Goal: Task Accomplishment & Management: Manage account settings

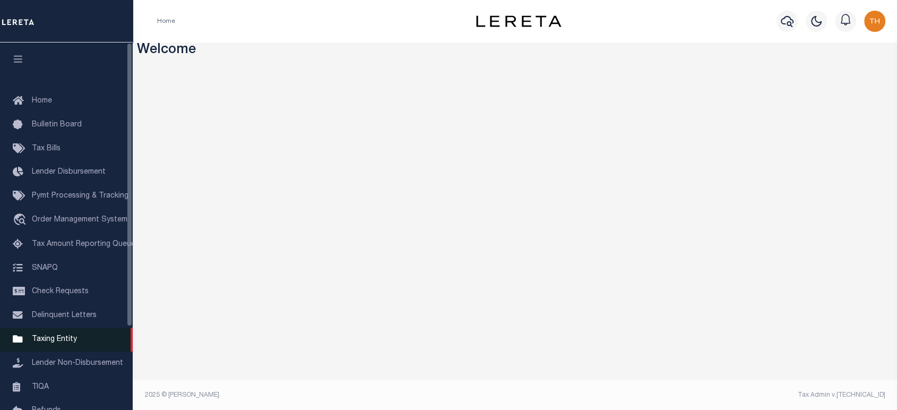
click at [59, 341] on span "Taxing Entity" at bounding box center [54, 338] width 45 height 7
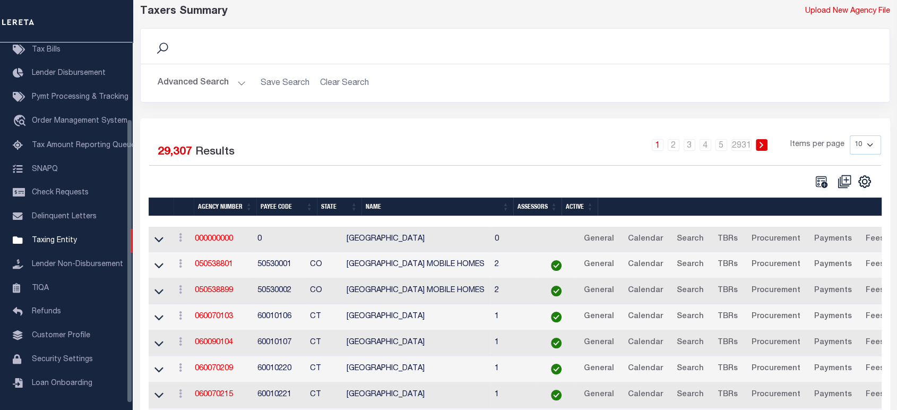
scroll to position [118, 0]
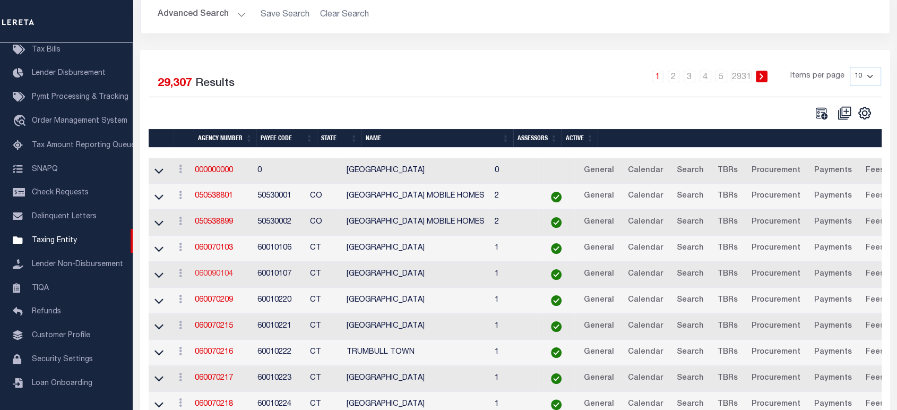
click at [227, 271] on link "060090104" at bounding box center [214, 273] width 38 height 7
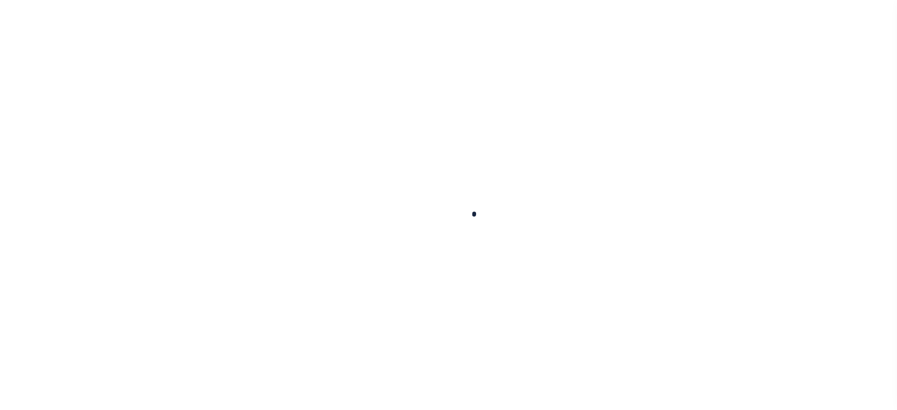
select select
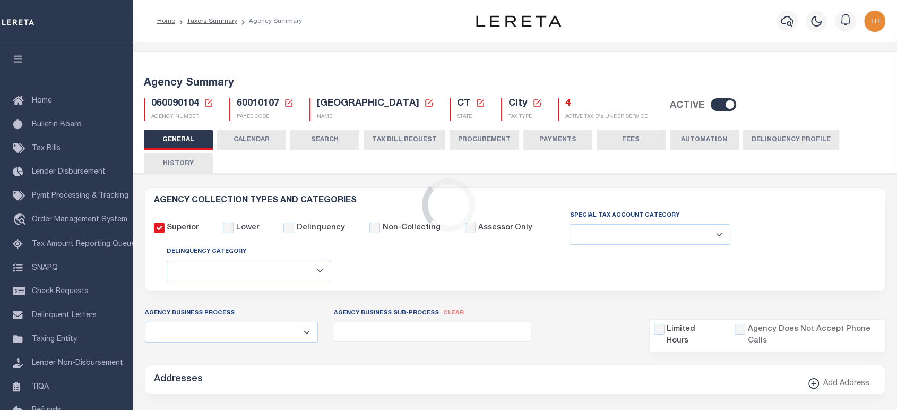
checkbox input "false"
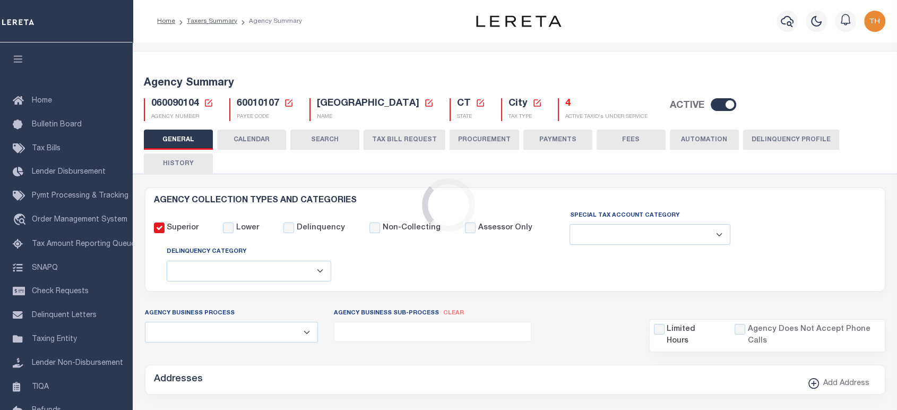
type input "900104004"
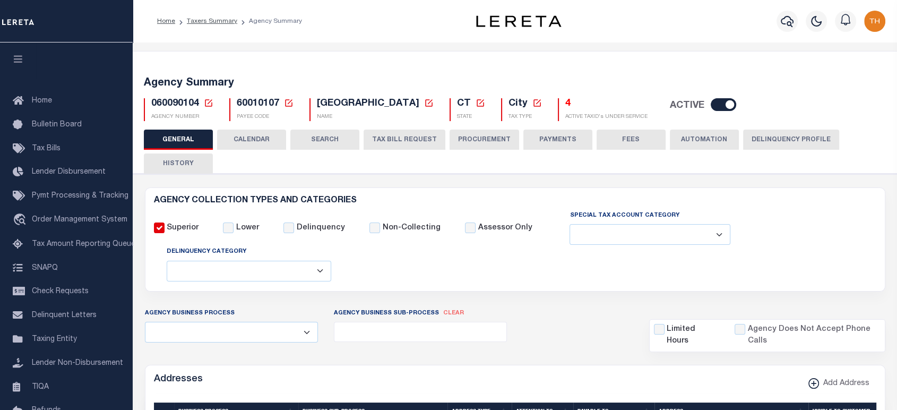
click at [474, 135] on button "PROCUREMENT" at bounding box center [485, 139] width 70 height 20
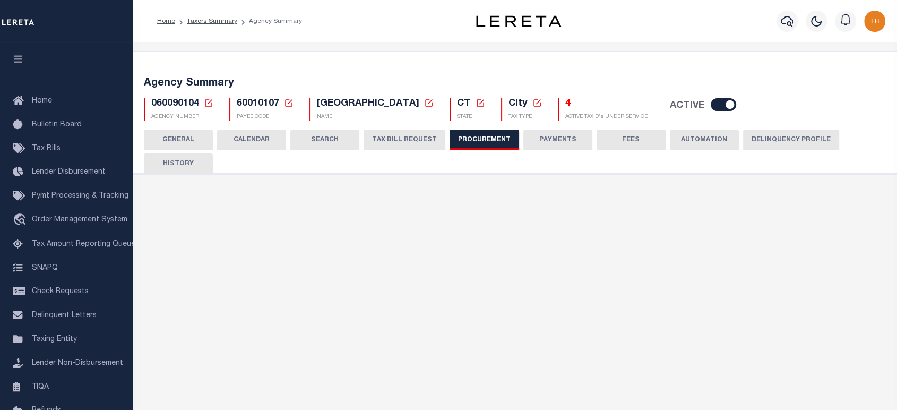
type input "$12,000"
select select "10"
select select "1"
select select "4"
checkbox input "true"
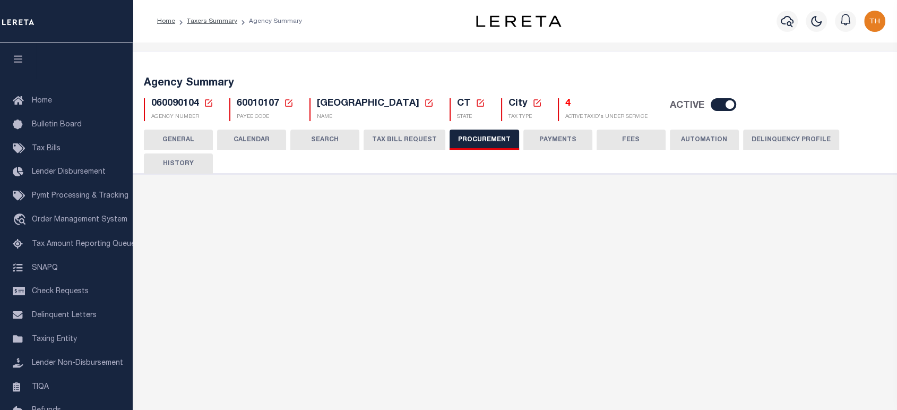
checkbox input "true"
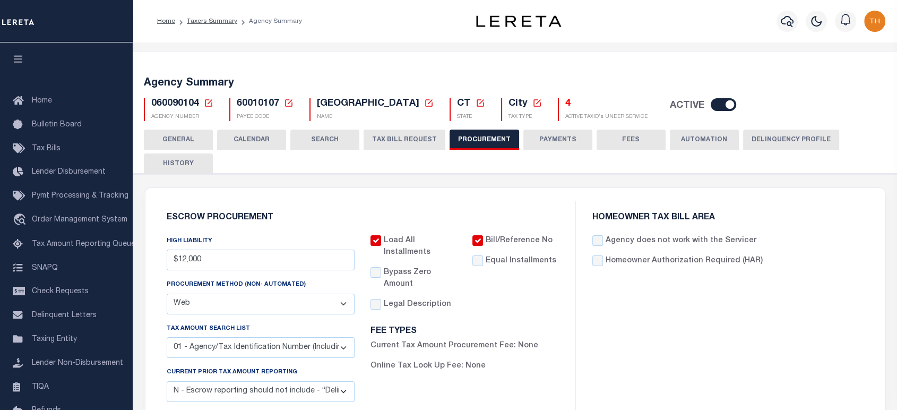
scroll to position [177, 0]
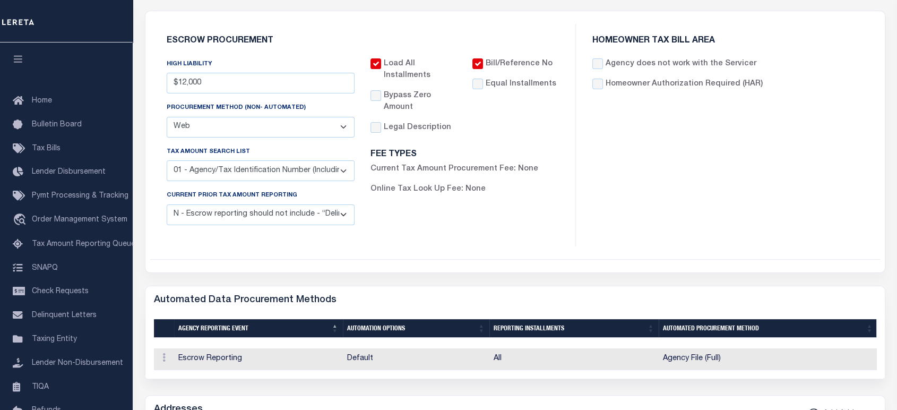
click at [195, 219] on select "C - Escrow reporting includes “Delinquent Current Tax Year Installment(s) Exist…" at bounding box center [261, 214] width 188 height 21
click at [214, 221] on select "C - Escrow reporting includes “Delinquent Current Tax Year Installment(s) Exist…" at bounding box center [261, 214] width 188 height 21
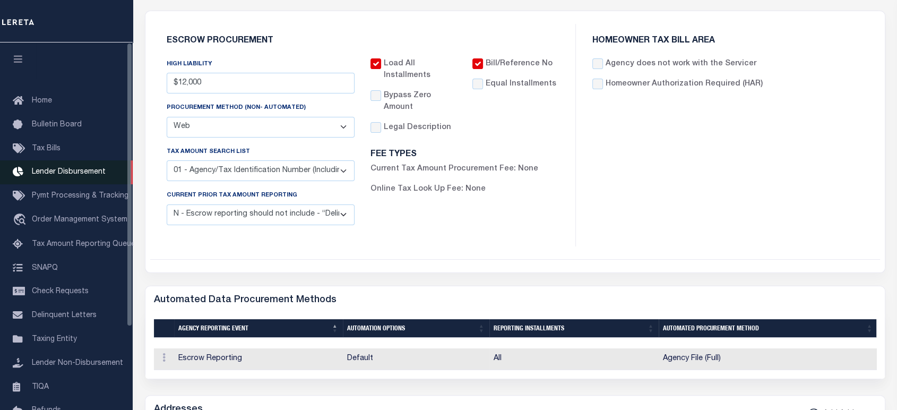
click at [62, 179] on link "Lender Disbursement" at bounding box center [66, 172] width 133 height 24
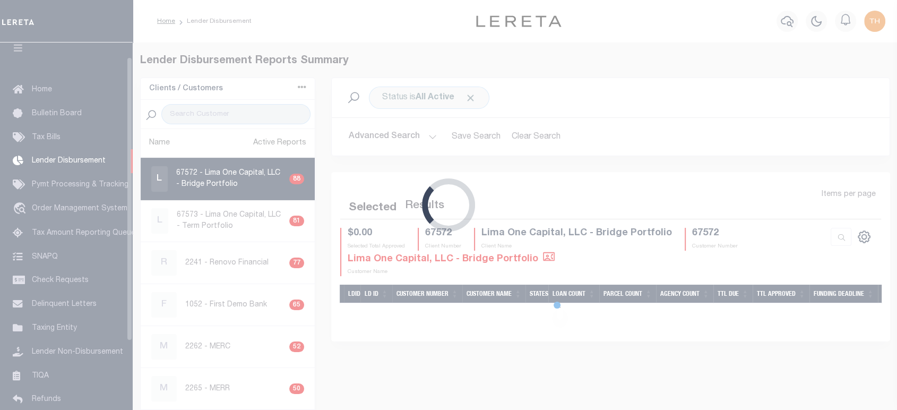
scroll to position [19, 0]
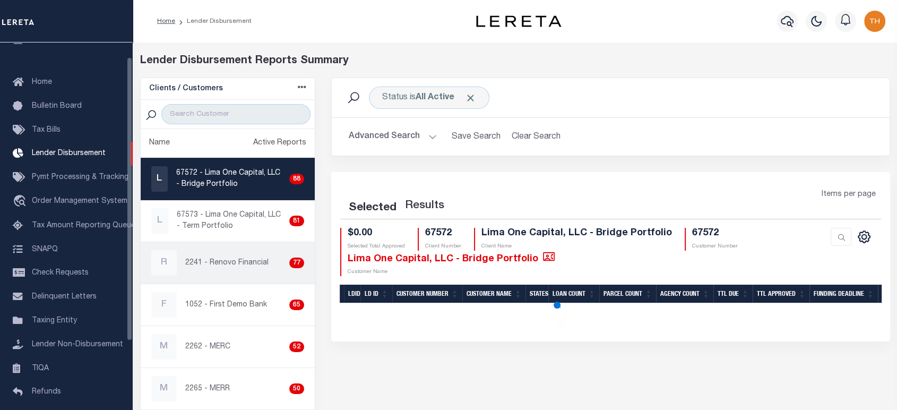
click at [289, 277] on link "R 2241 - Renovo Financial 77" at bounding box center [228, 262] width 175 height 41
checkbox input "true"
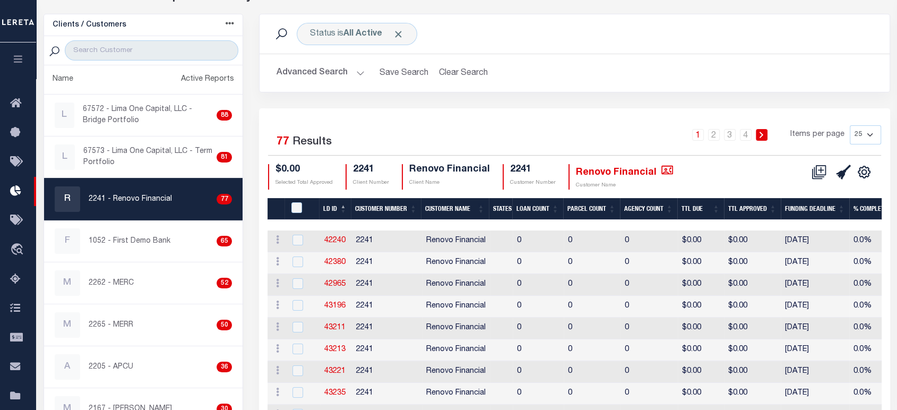
scroll to position [59, 0]
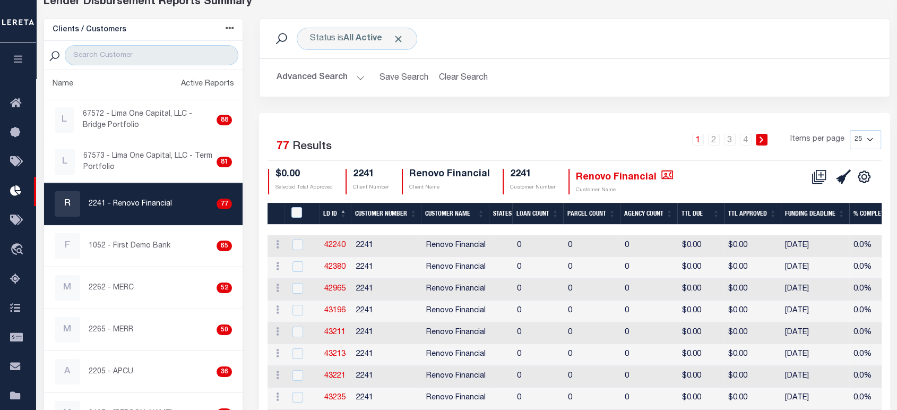
click at [327, 76] on button "Advanced Search" at bounding box center [320, 77] width 88 height 21
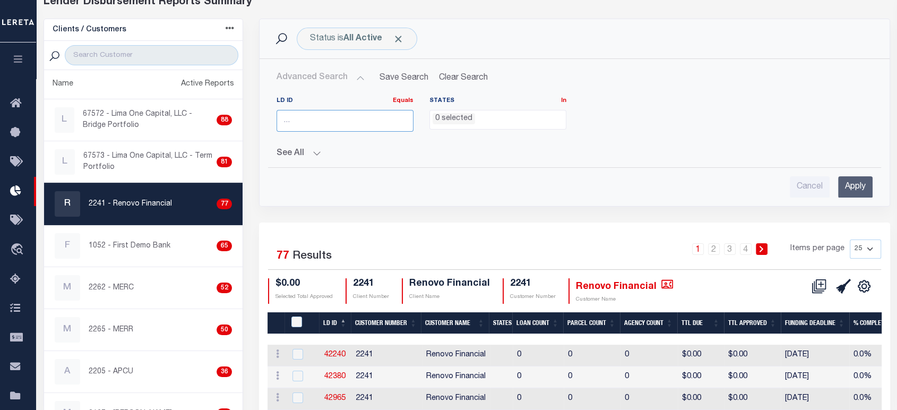
click at [337, 122] on input "number" at bounding box center [344, 121] width 137 height 22
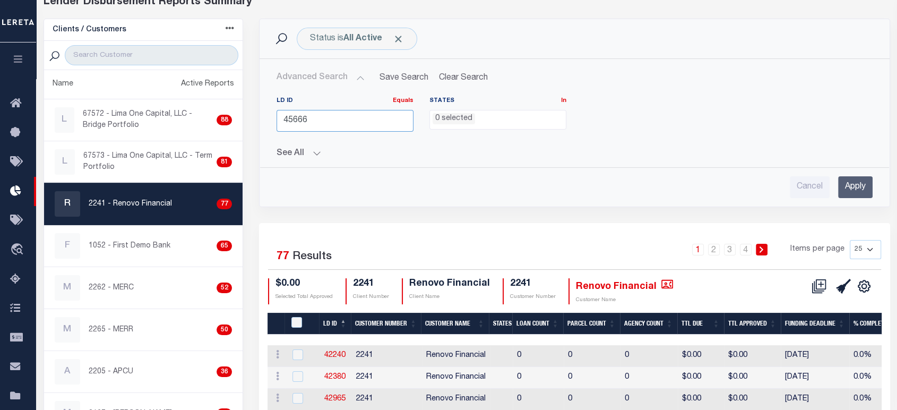
type input "45666"
click at [851, 186] on input "Apply" at bounding box center [855, 187] width 34 height 22
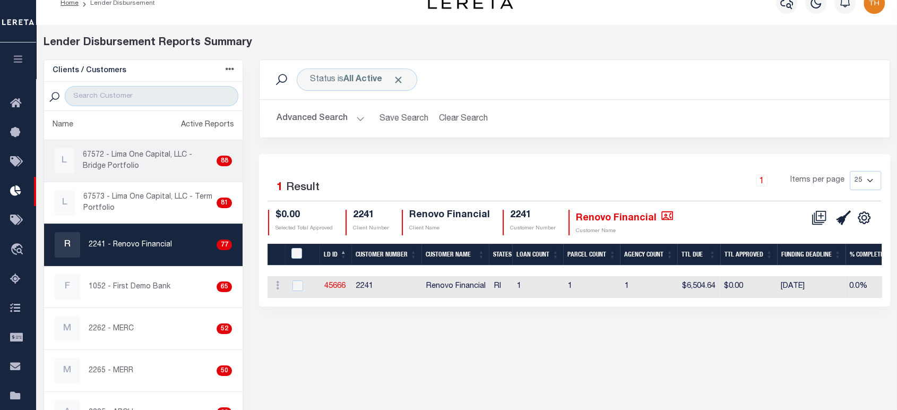
scroll to position [0, 0]
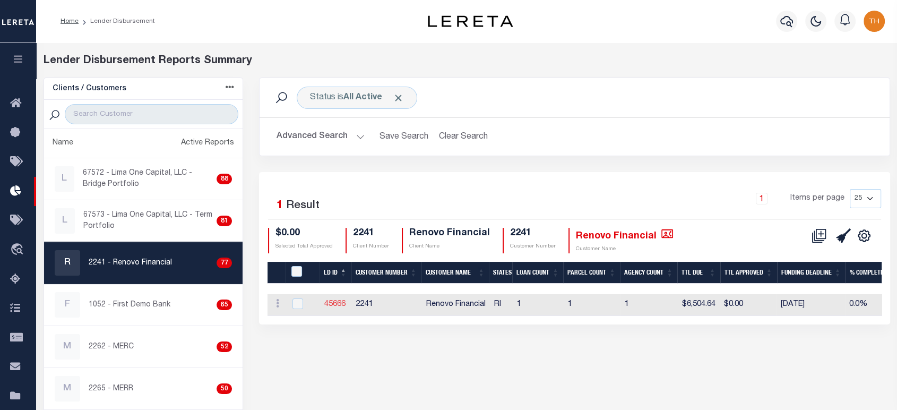
click at [331, 305] on link "45666" at bounding box center [334, 303] width 21 height 7
checkbox input "true"
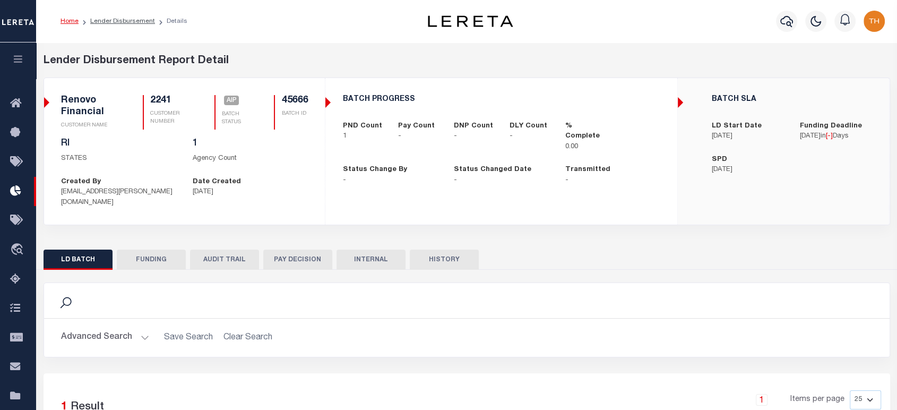
click at [149, 249] on button "FUNDING" at bounding box center [151, 259] width 69 height 20
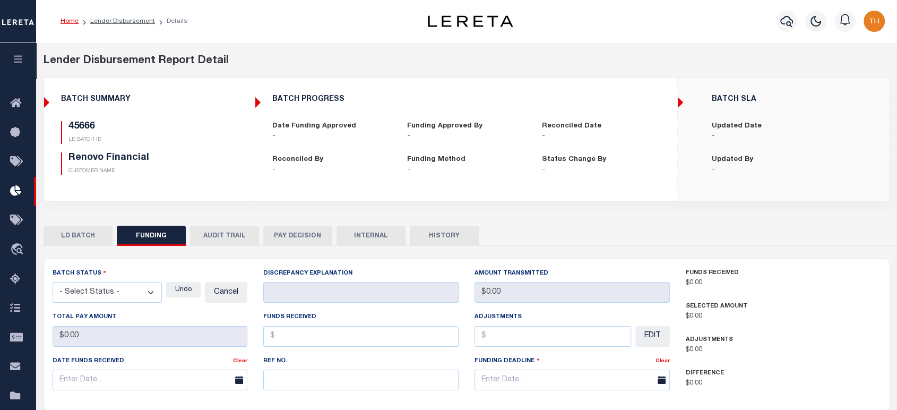
type input "$0"
type input "[DATE]"
select select "100"
click at [87, 229] on button "LD BATCH" at bounding box center [78, 236] width 69 height 20
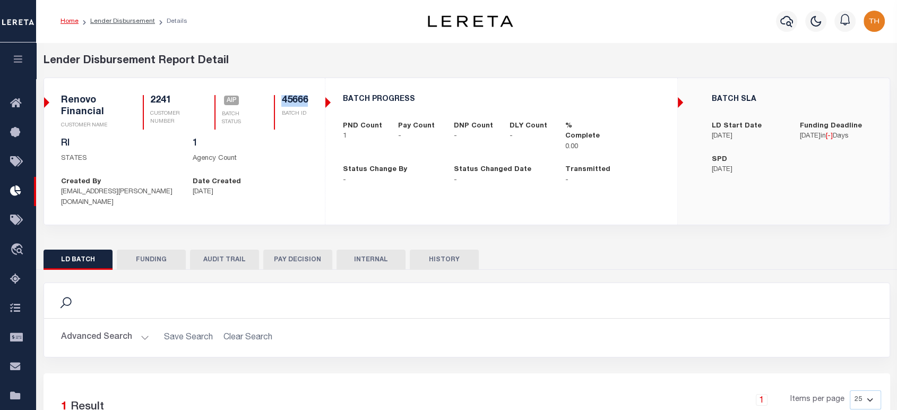
drag, startPoint x: 276, startPoint y: 97, endPoint x: 310, endPoint y: 106, distance: 35.3
click at [310, 106] on div "Renovo Financial CUSTOMER NAME 2241 CUSTOMER NUMBER AIP" at bounding box center [184, 116] width 263 height 43
click at [171, 249] on button "FUNDING" at bounding box center [151, 259] width 69 height 20
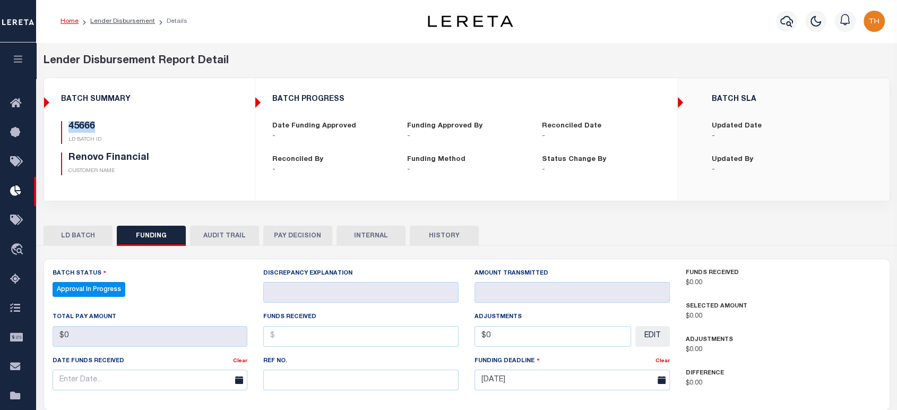
drag, startPoint x: 116, startPoint y: 126, endPoint x: 66, endPoint y: 125, distance: 50.4
click at [66, 125] on div "45666 LD BATCH ID" at bounding box center [136, 132] width 151 height 23
click at [127, 21] on link "Lender Disbursement" at bounding box center [122, 21] width 65 height 6
checkbox input "true"
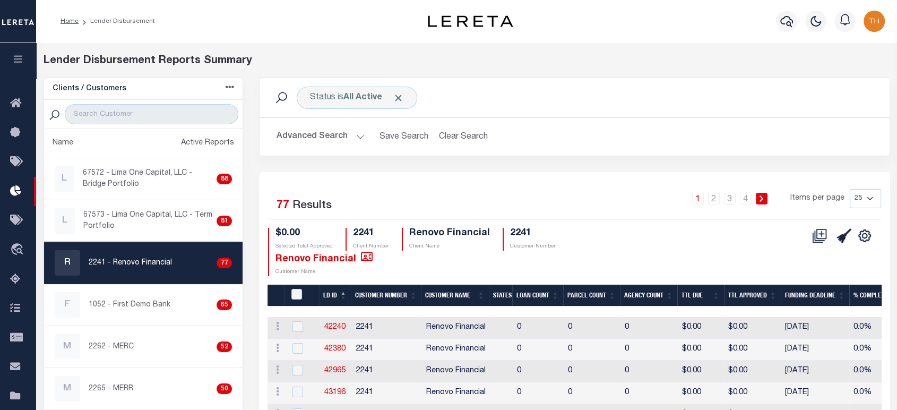
click at [27, 66] on button "button" at bounding box center [18, 60] width 36 height 36
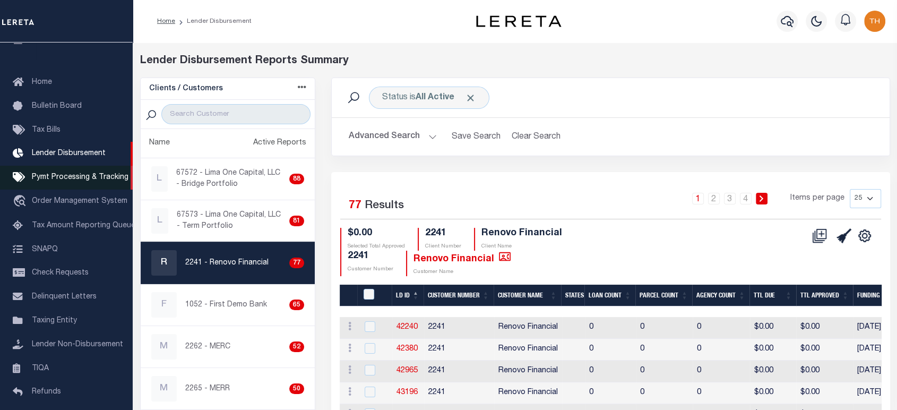
click at [76, 176] on span "Pymt Processing & Tracking" at bounding box center [80, 177] width 97 height 7
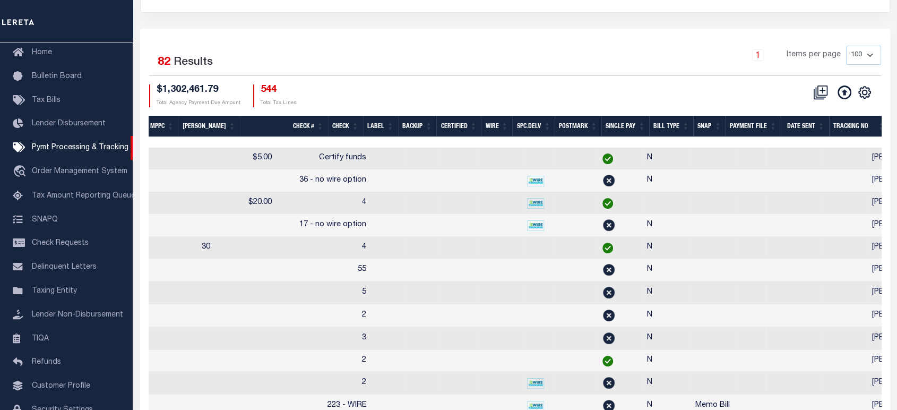
scroll to position [0, 662]
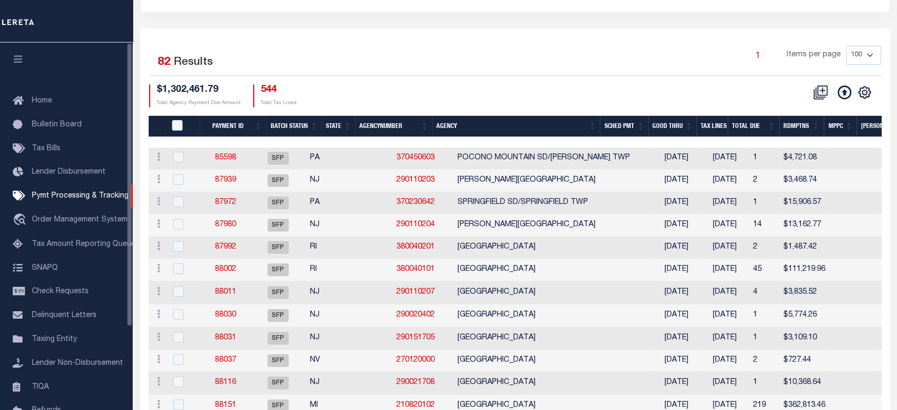
click at [16, 58] on icon "button" at bounding box center [18, 59] width 12 height 10
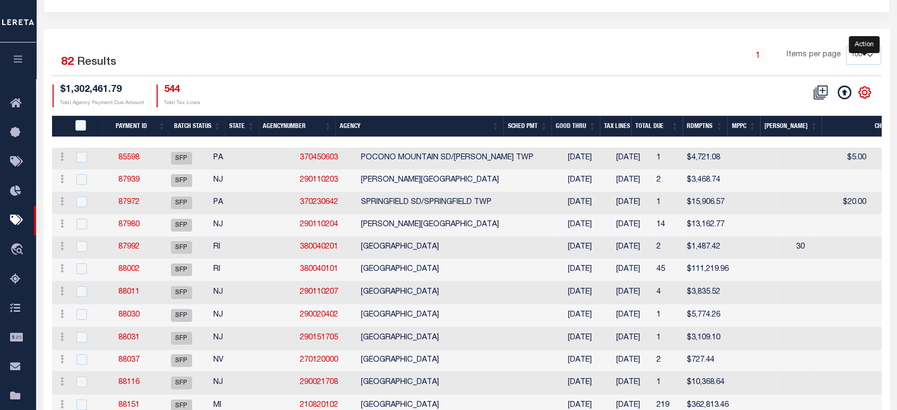
click at [869, 95] on icon "" at bounding box center [865, 92] width 14 height 14
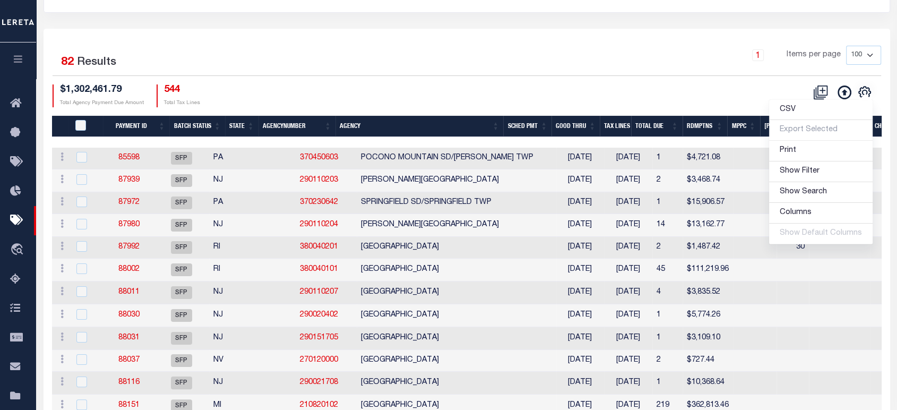
click at [386, 68] on div "1 Items per page 100 200 500 1000" at bounding box center [571, 60] width 617 height 28
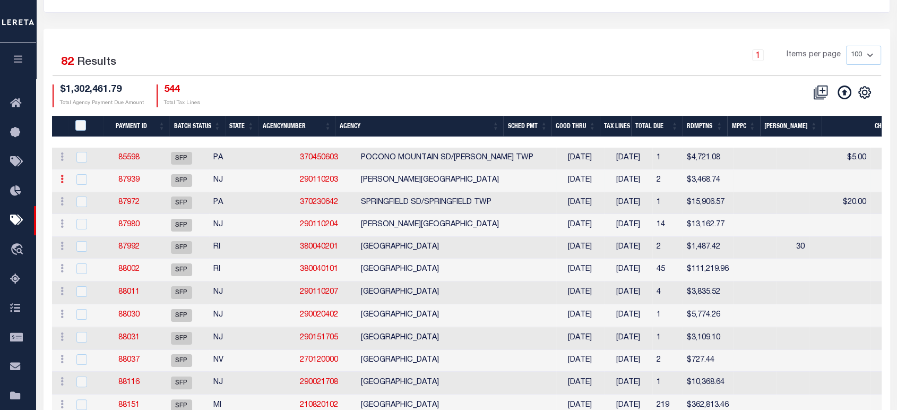
click at [61, 182] on icon at bounding box center [62, 179] width 3 height 8
click at [275, 92] on div "$1,302,461.79 Total Agency Payment Due Amount 544 Total Tax Lines" at bounding box center [260, 95] width 414 height 23
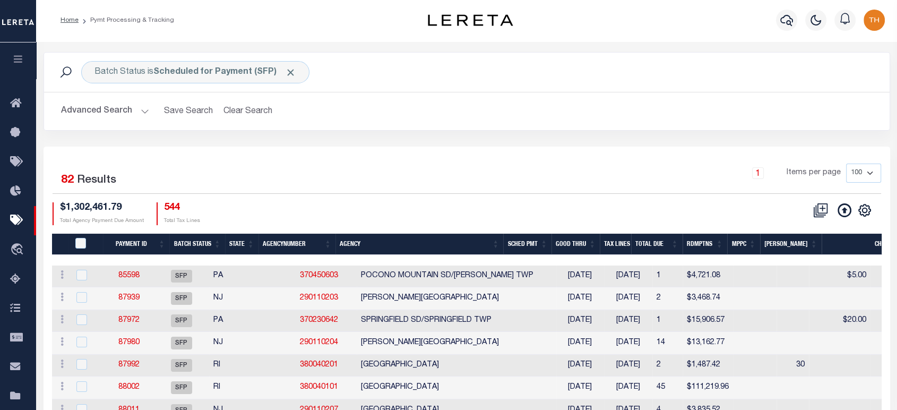
click at [129, 106] on button "Advanced Search" at bounding box center [105, 111] width 88 height 21
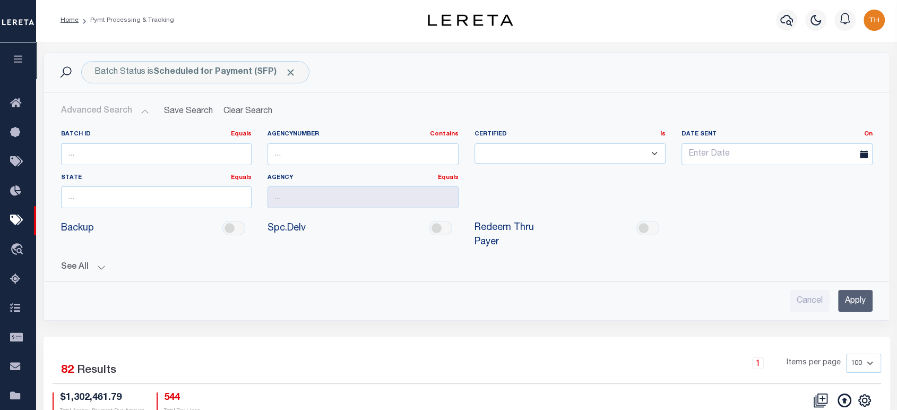
click at [87, 271] on button "See All" at bounding box center [466, 267] width 811 height 10
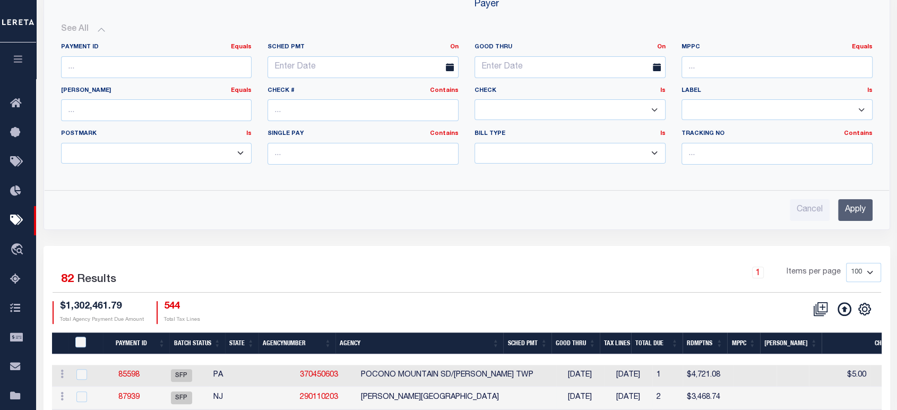
scroll to position [412, 0]
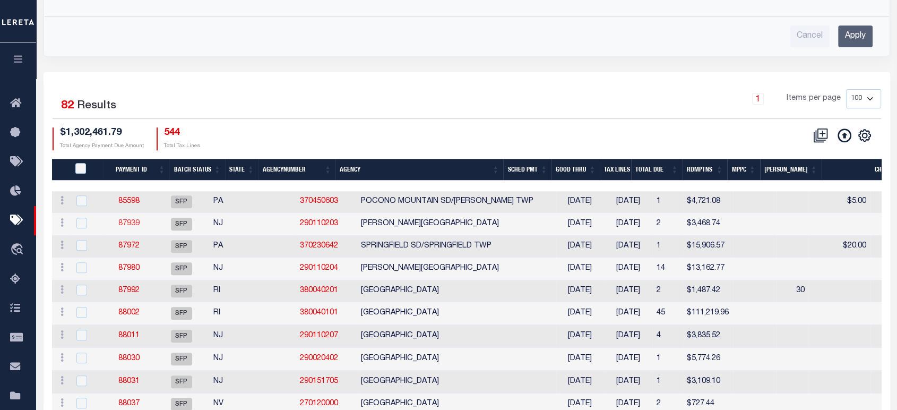
click at [137, 227] on link "87939" at bounding box center [128, 223] width 21 height 7
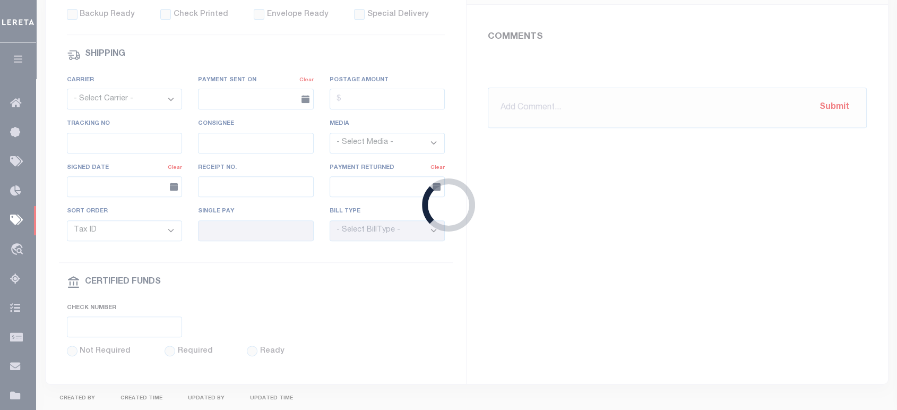
select select "SFP"
type input "08/20/2025"
type input "36 - no wire option"
type input "Andres"
type input "N"
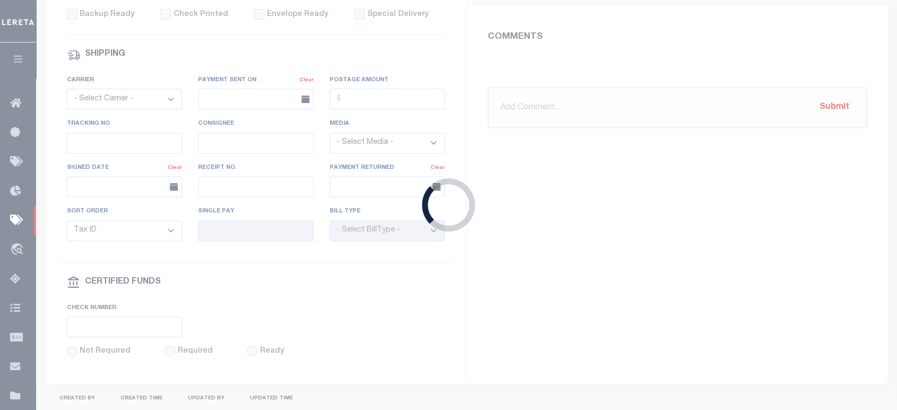
radio input "true"
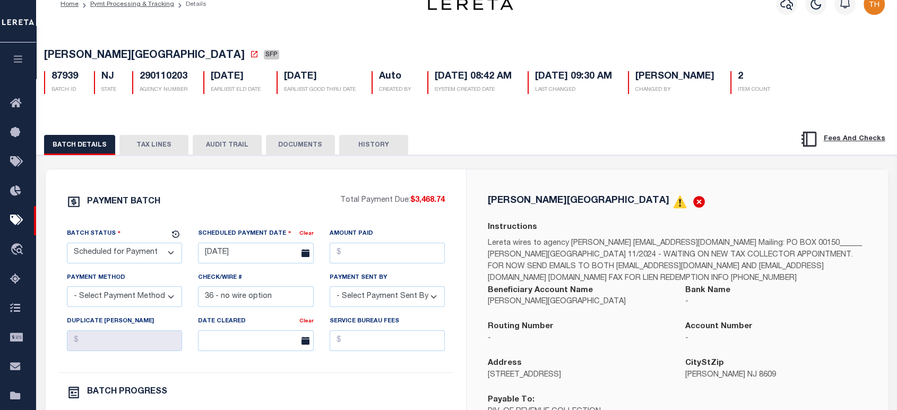
scroll to position [16, 0]
click at [132, 7] on link "Pymt Processing & Tracking" at bounding box center [132, 5] width 84 height 6
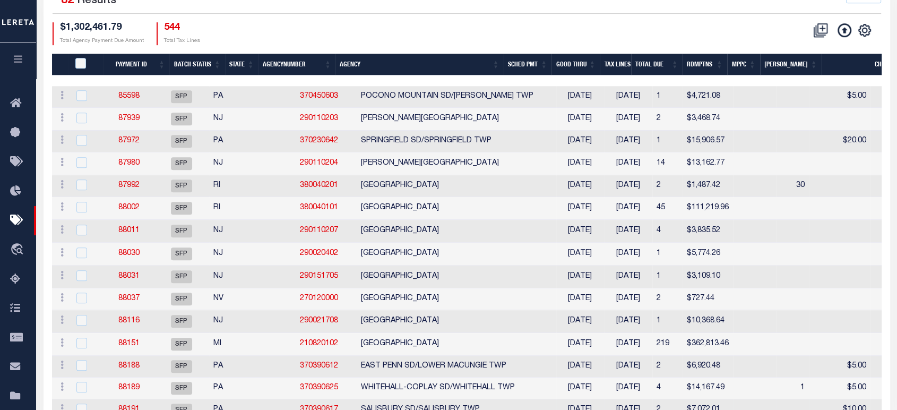
scroll to position [590, 0]
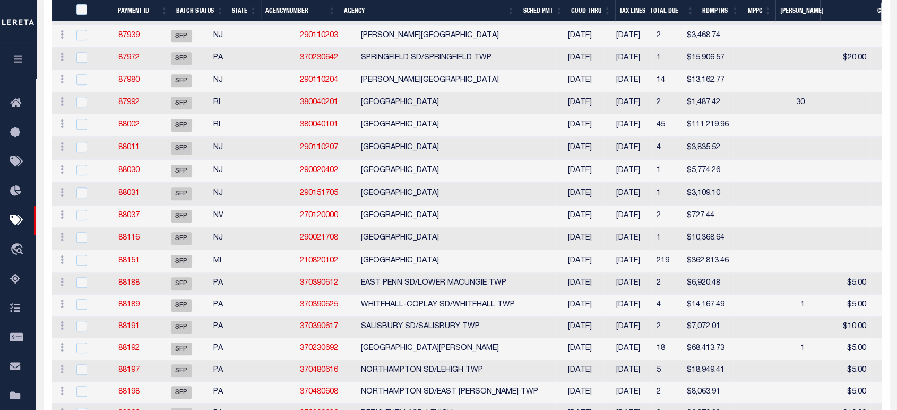
click at [98, 271] on td at bounding box center [87, 261] width 34 height 23
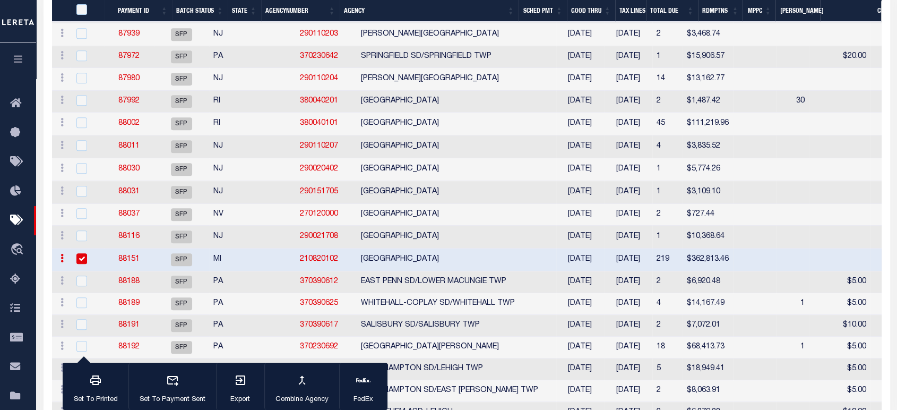
scroll to position [587, 0]
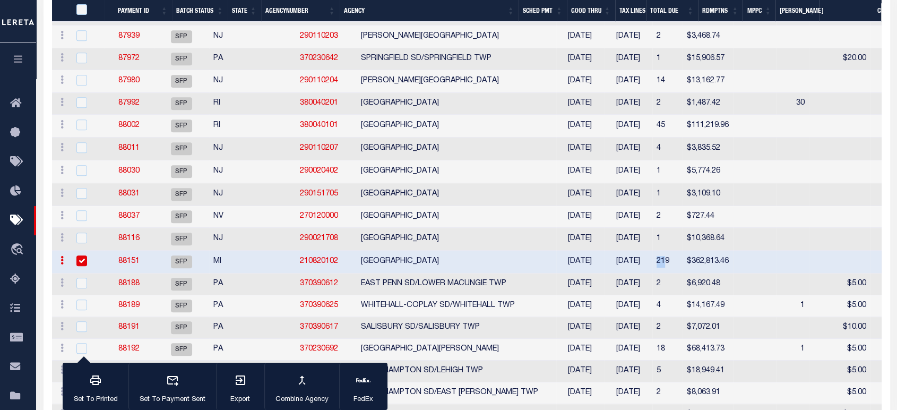
drag, startPoint x: 618, startPoint y: 265, endPoint x: 629, endPoint y: 266, distance: 11.2
click at [652, 266] on td "219" at bounding box center [667, 261] width 30 height 23
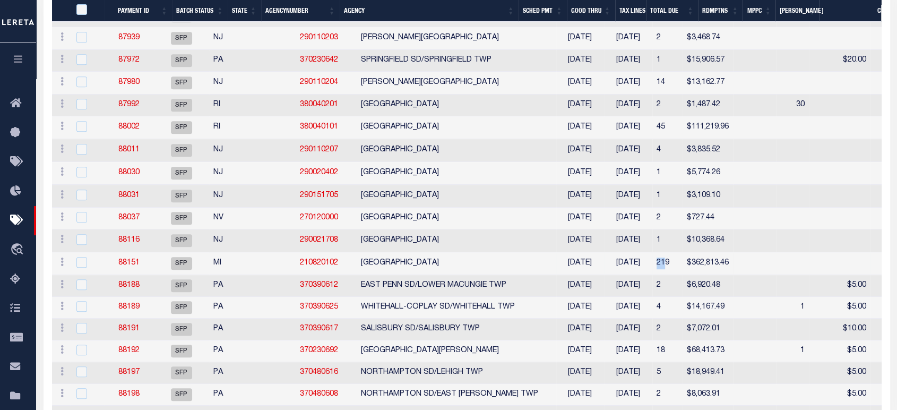
scroll to position [590, 0]
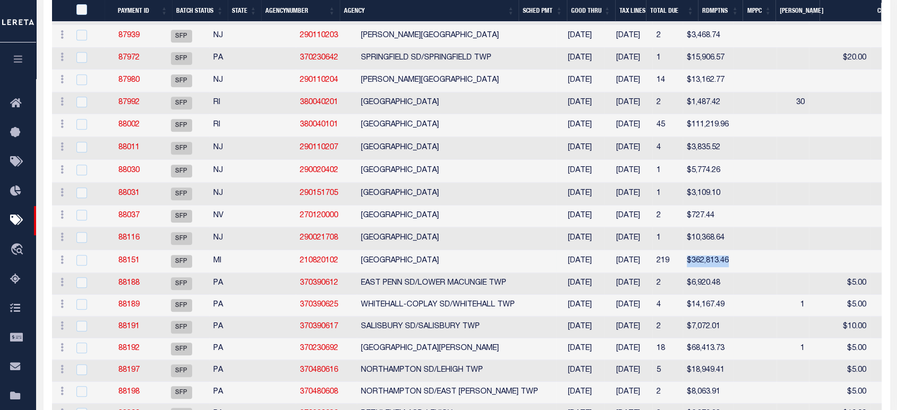
drag, startPoint x: 698, startPoint y: 262, endPoint x: 647, endPoint y: 264, distance: 51.0
click at [647, 264] on tr "ACTIONS Delete Batch 88151 SFP MI 210820102 DETROIT CITY 08/14/2025 08/15/2025 …" at bounding box center [828, 261] width 1552 height 23
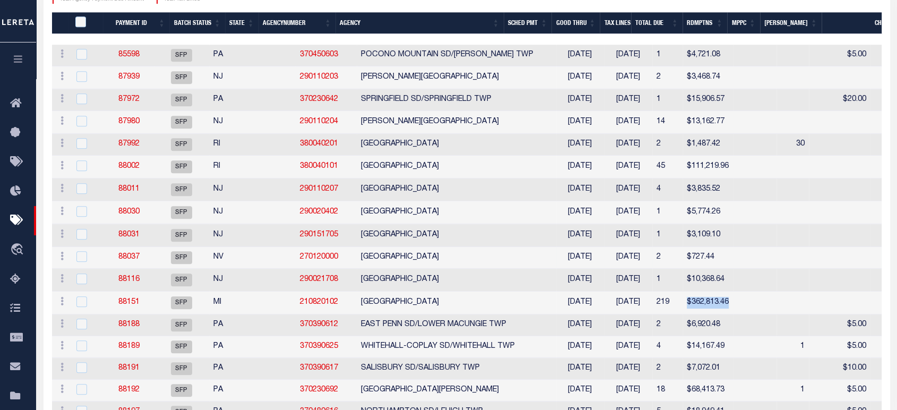
scroll to position [531, 0]
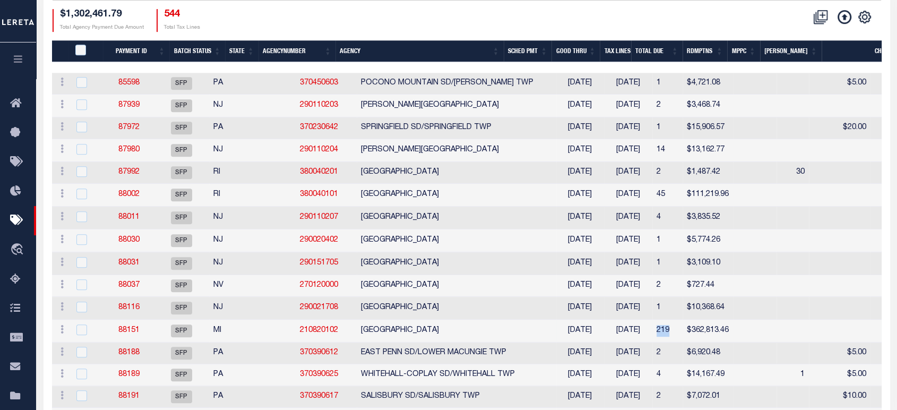
drag, startPoint x: 621, startPoint y: 338, endPoint x: 630, endPoint y: 338, distance: 9.6
click at [652, 338] on td "219" at bounding box center [667, 330] width 30 height 23
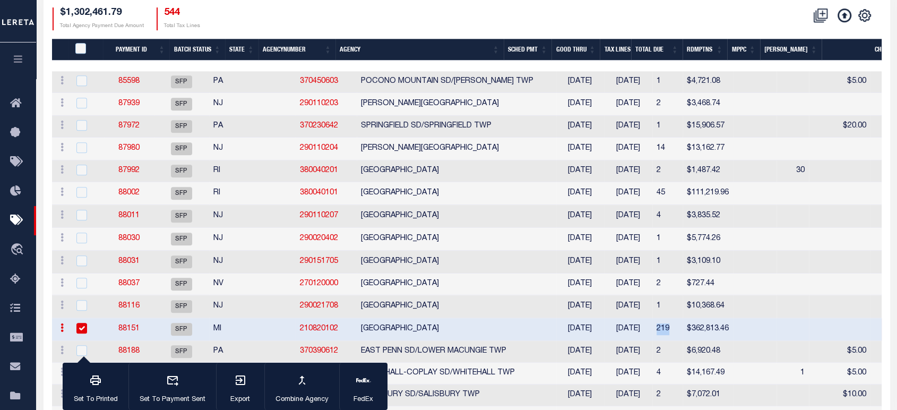
scroll to position [529, 0]
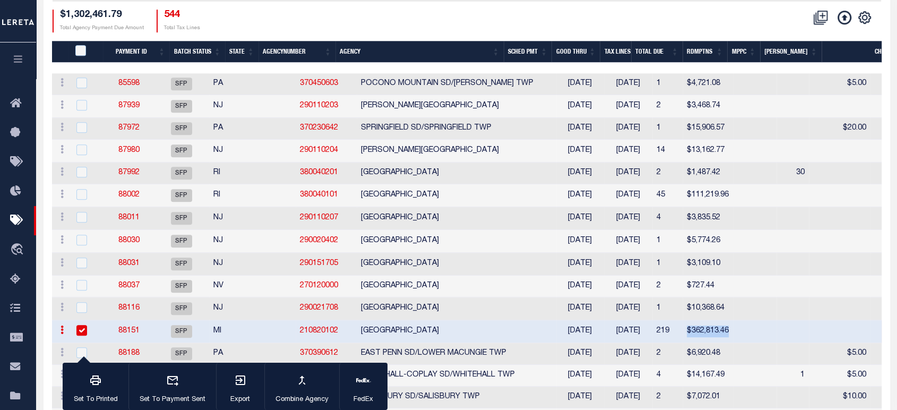
drag, startPoint x: 693, startPoint y: 336, endPoint x: 651, endPoint y: 333, distance: 42.0
click at [682, 333] on td "$362,813.46" at bounding box center [707, 331] width 50 height 23
checkbox input "false"
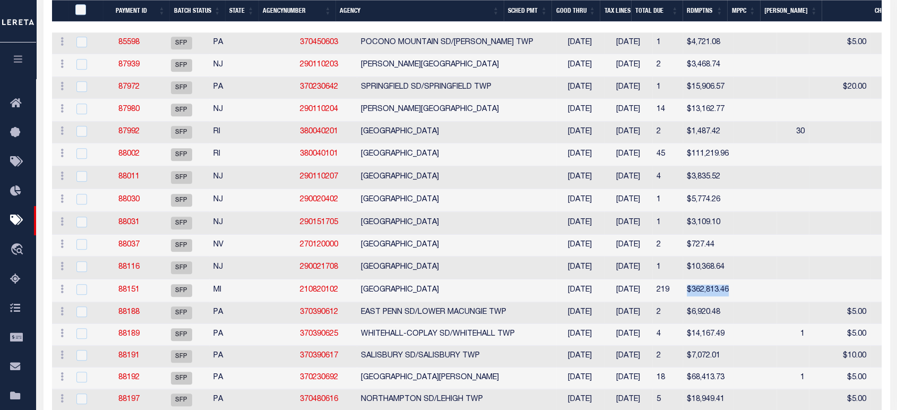
scroll to position [590, 0]
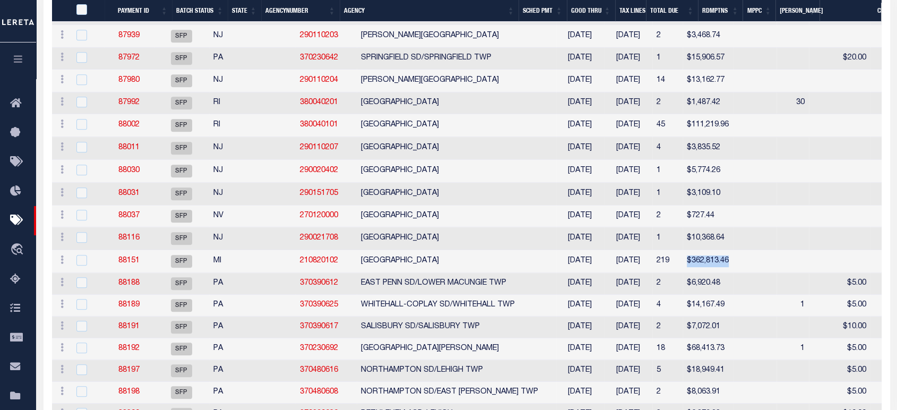
click at [21, 56] on icon "button" at bounding box center [18, 59] width 12 height 10
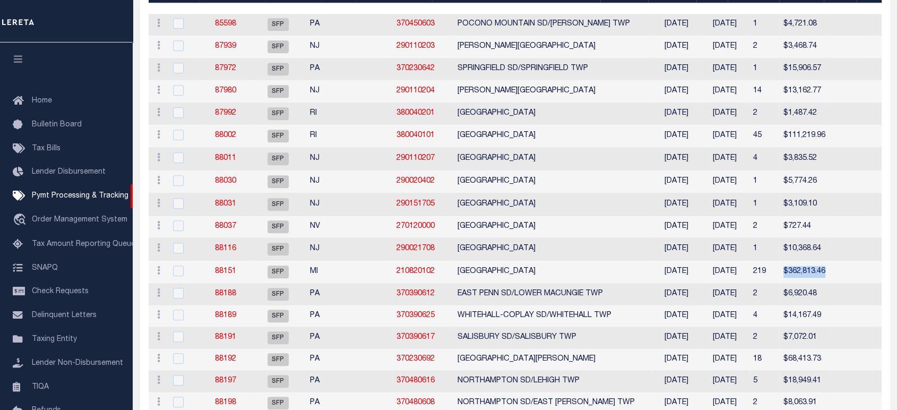
scroll to position [471, 0]
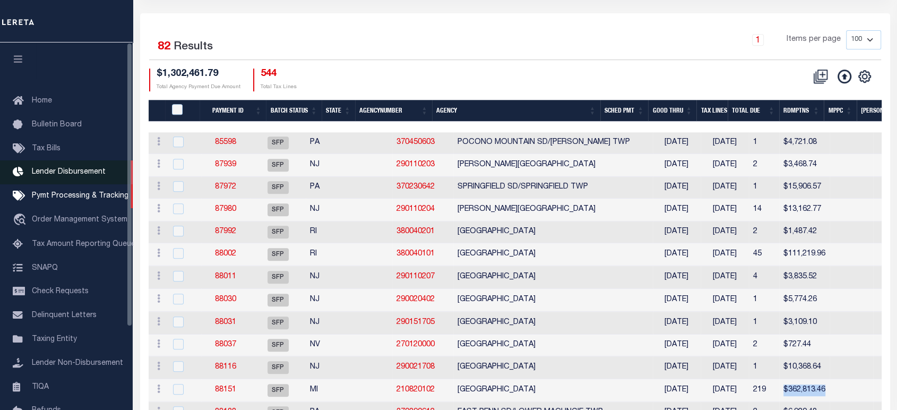
click at [64, 172] on span "Lender Disbursement" at bounding box center [69, 171] width 74 height 7
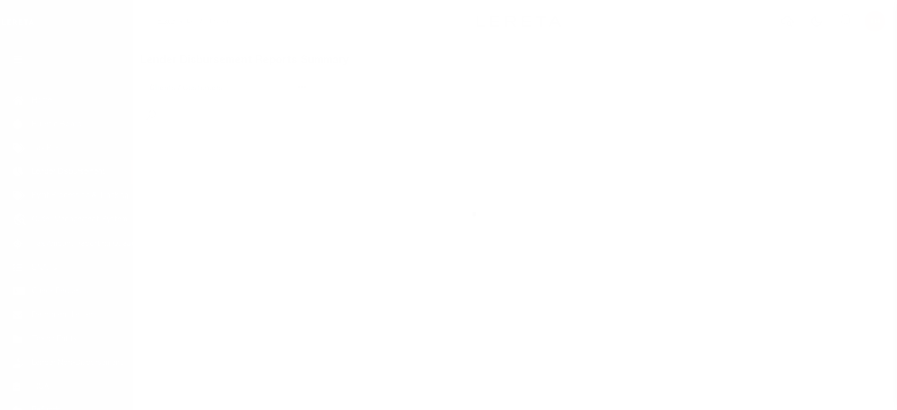
scroll to position [19, 0]
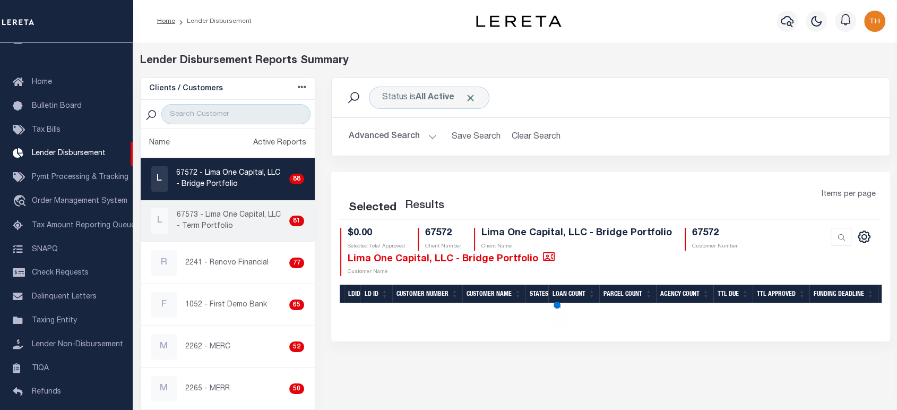
click at [240, 203] on link "L 67573 - Lima One Capital, LLC - Term Portfolio 81" at bounding box center [228, 220] width 175 height 41
checkbox input "true"
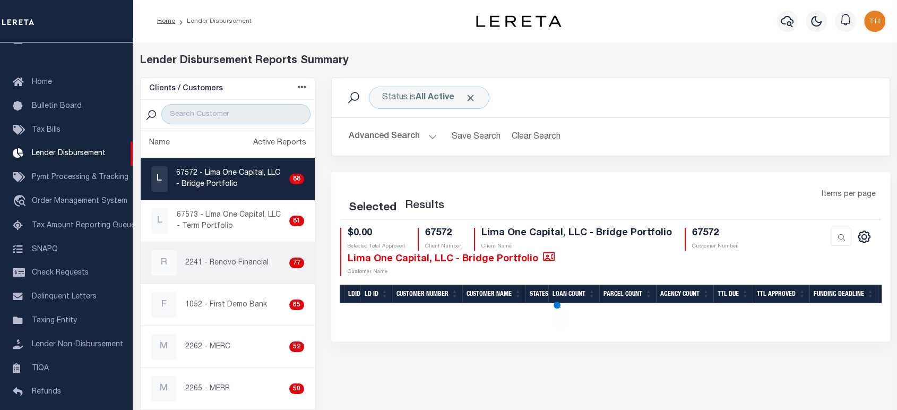
click at [229, 263] on link "R 2241 - Renovo Financial 77" at bounding box center [228, 262] width 175 height 41
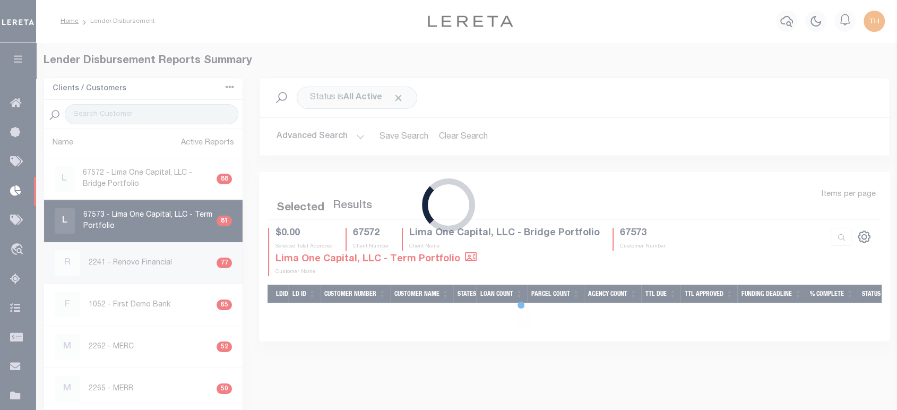
checkbox input "true"
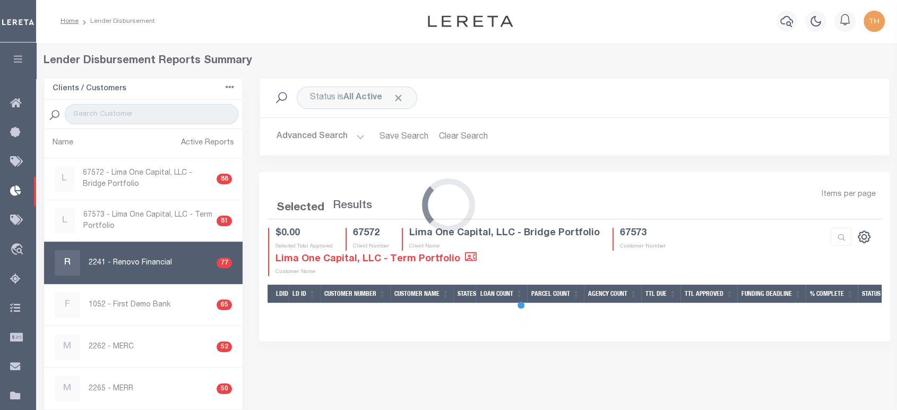
click at [157, 267] on div "Loading..." at bounding box center [448, 205] width 897 height 410
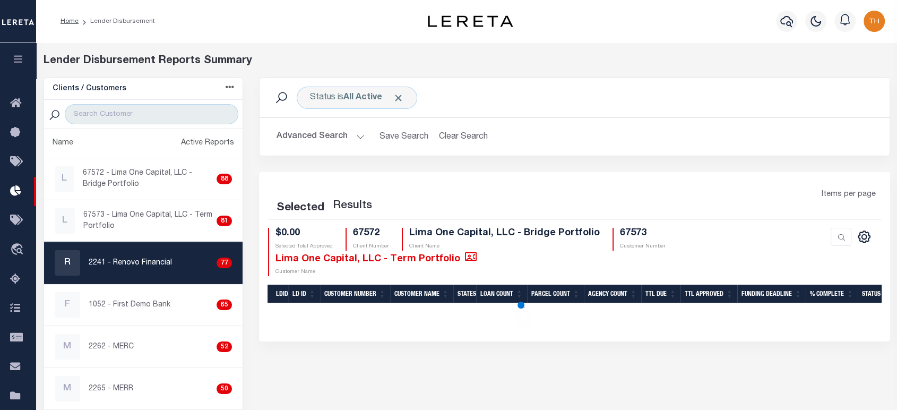
select select
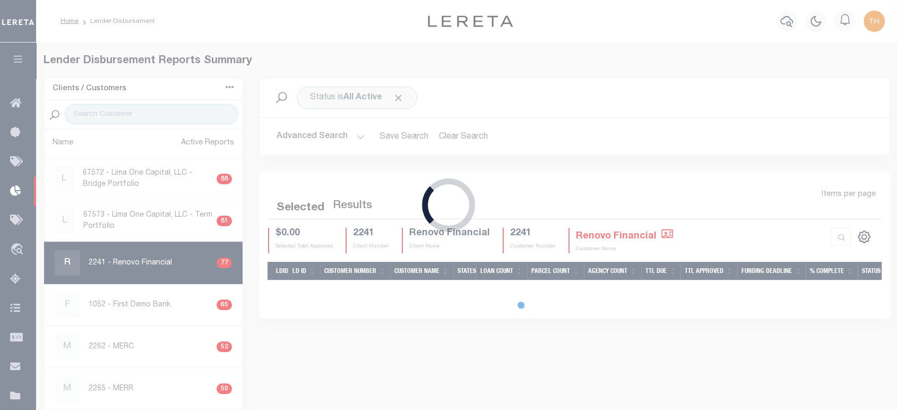
click at [319, 135] on div "Loading..." at bounding box center [448, 205] width 897 height 410
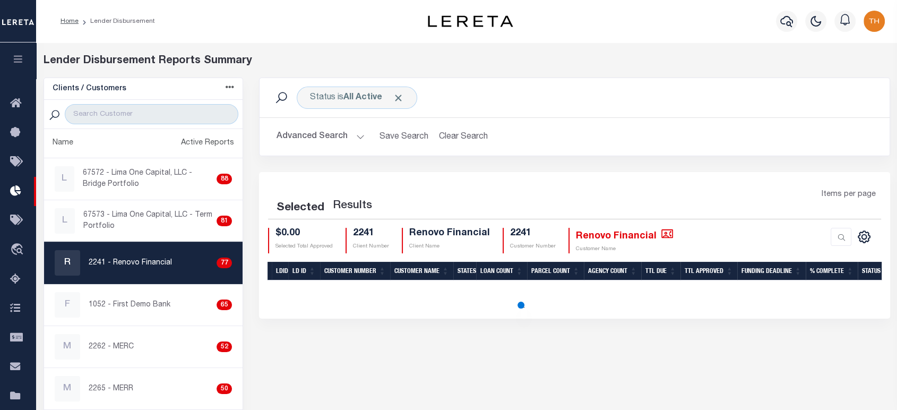
click at [327, 137] on button "Advanced Search" at bounding box center [320, 136] width 88 height 21
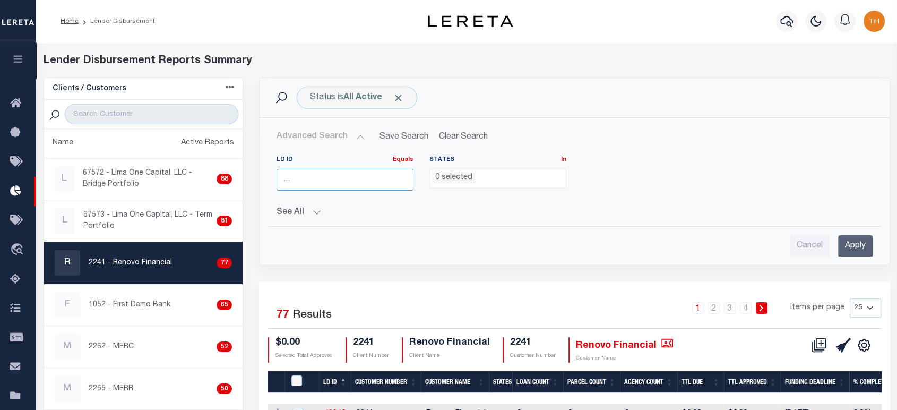
click at [357, 184] on input "number" at bounding box center [344, 180] width 137 height 22
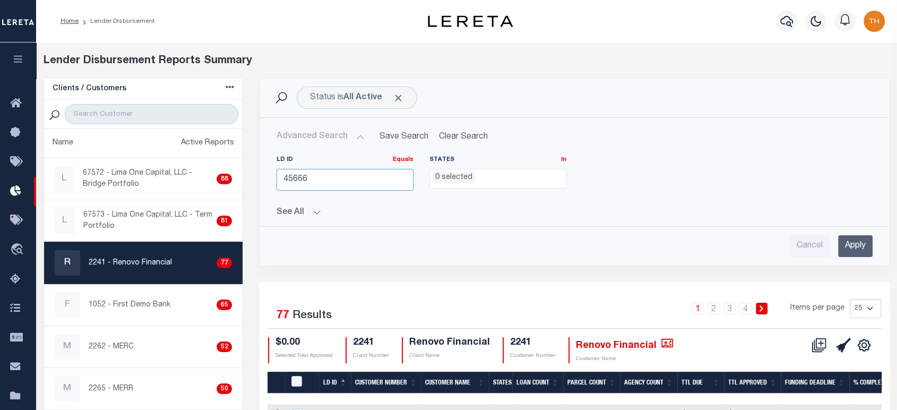
type input "45666"
click at [845, 244] on input "Apply" at bounding box center [855, 246] width 34 height 22
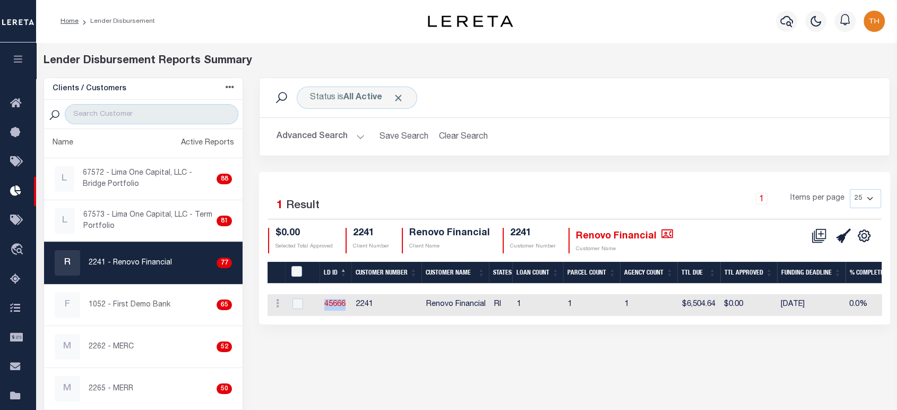
drag, startPoint x: 319, startPoint y: 305, endPoint x: 347, endPoint y: 304, distance: 27.6
click at [347, 304] on td "45666" at bounding box center [336, 305] width 32 height 22
checkbox input "true"
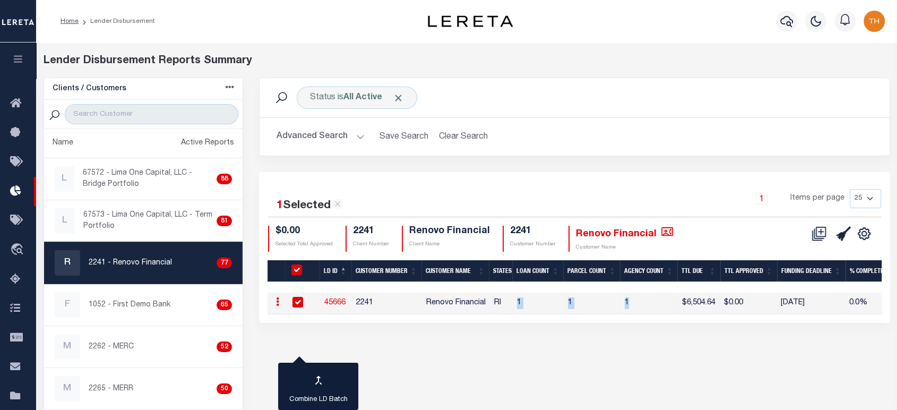
drag, startPoint x: 513, startPoint y: 300, endPoint x: 707, endPoint y: 296, distance: 193.8
click at [680, 300] on tr "ACTIONS Delete Batch 45666 2241 Renovo Financial RI 1 1 1 $6,504.64 $0.00 [DATE…" at bounding box center [853, 303] width 1173 height 22
drag, startPoint x: 707, startPoint y: 296, endPoint x: 730, endPoint y: 295, distance: 23.4
click at [730, 295] on tr "ACTIONS Delete Batch 45666 2241 Renovo Financial RI 1 1 1 $6,504.64 $0.00 [DATE…" at bounding box center [853, 303] width 1173 height 22
drag, startPoint x: 319, startPoint y: 300, endPoint x: 513, endPoint y: 303, distance: 193.7
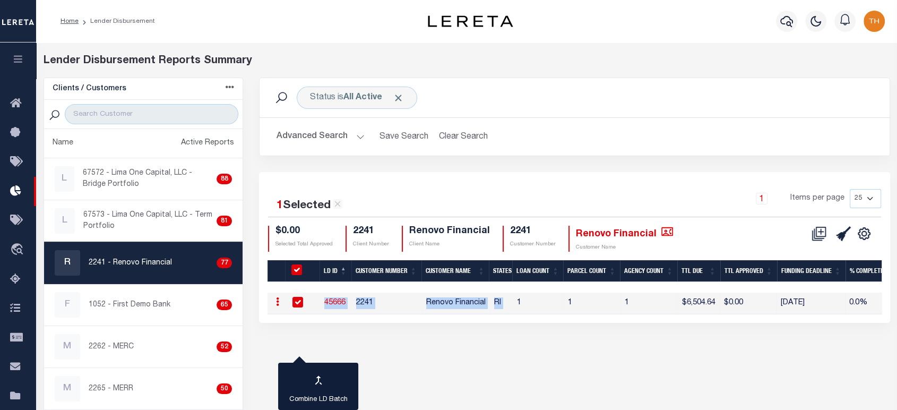
click at [513, 303] on tr "ACTIONS Delete Batch 45666 2241 Renovo Financial RI 1 1 1 $6,504.64 $0.00 [DATE…" at bounding box center [853, 303] width 1173 height 22
click at [332, 299] on link "45666" at bounding box center [334, 302] width 21 height 7
checkbox input "false"
checkbox input "true"
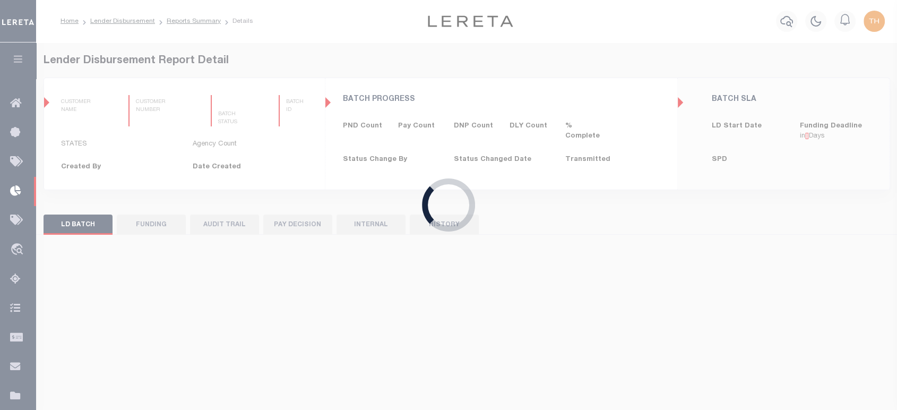
type input "$0.00"
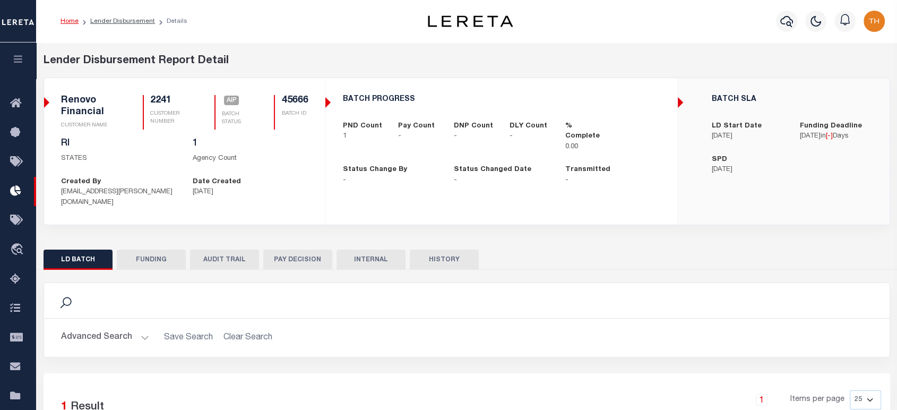
click at [153, 252] on button "FUNDING" at bounding box center [151, 259] width 69 height 20
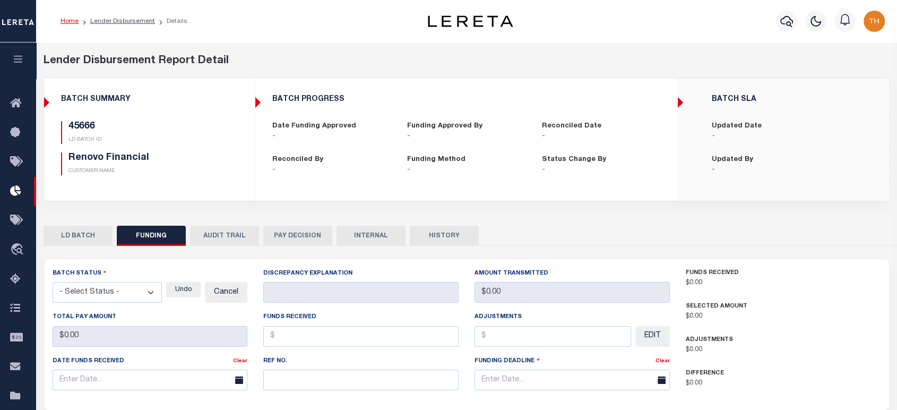
type input "$0"
type input "[DATE]"
click at [225, 236] on button "AUDIT TRAIL" at bounding box center [224, 236] width 69 height 20
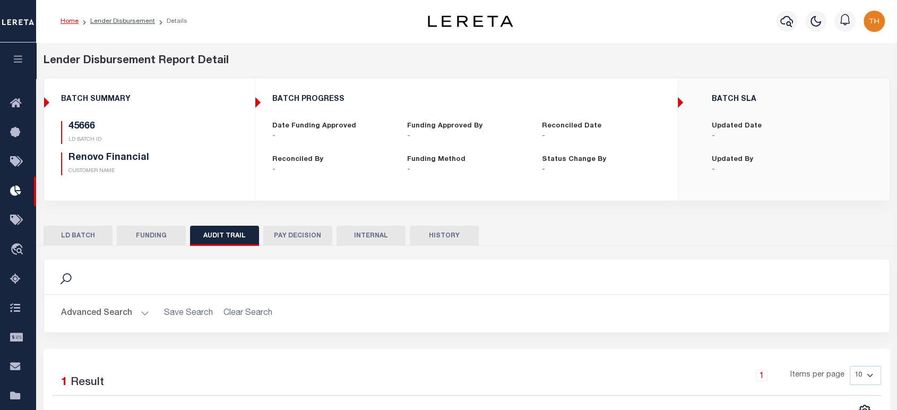
click at [157, 235] on button "FUNDING" at bounding box center [151, 236] width 69 height 20
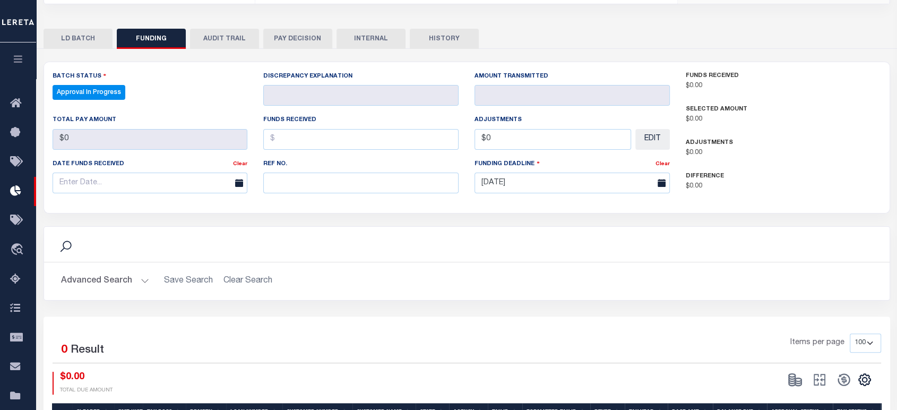
scroll to position [177, 0]
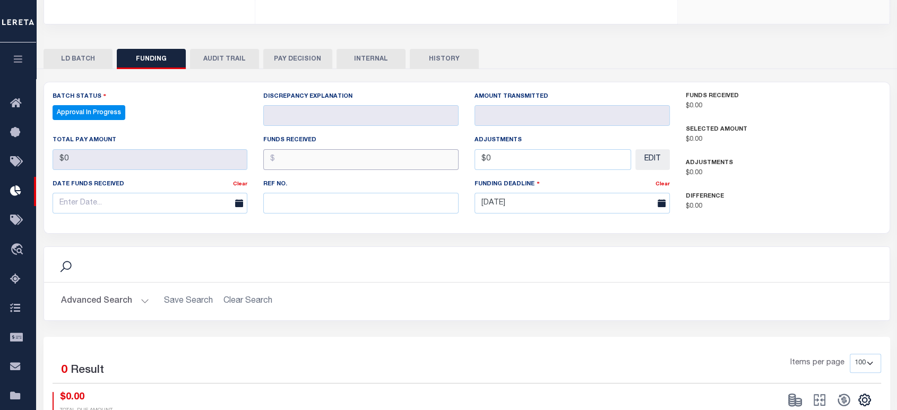
click at [304, 158] on input "text" at bounding box center [360, 159] width 195 height 21
type input "$0.00"
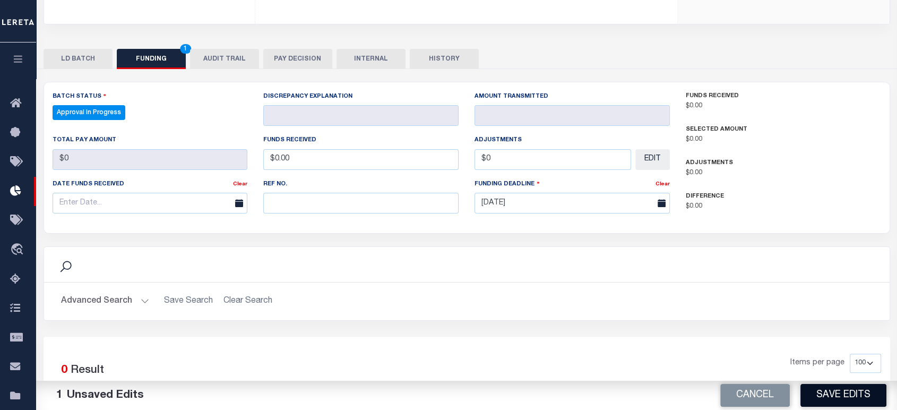
type input "$0.00"
click at [819, 393] on button "Save Edits" at bounding box center [843, 395] width 86 height 23
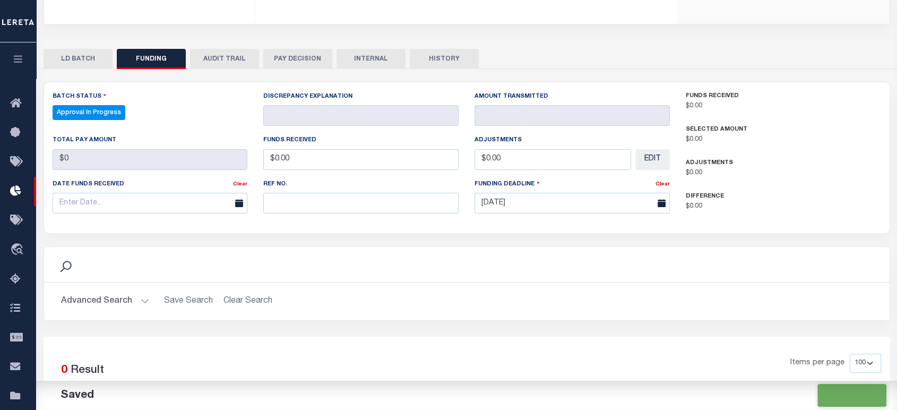
type input "$0"
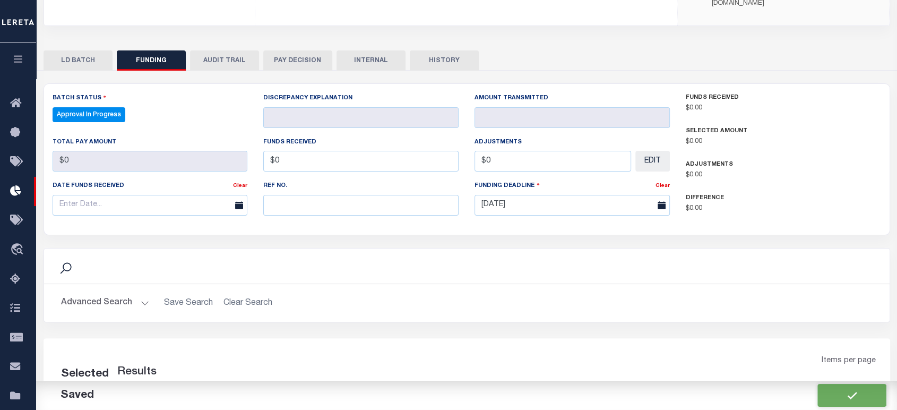
select select "100"
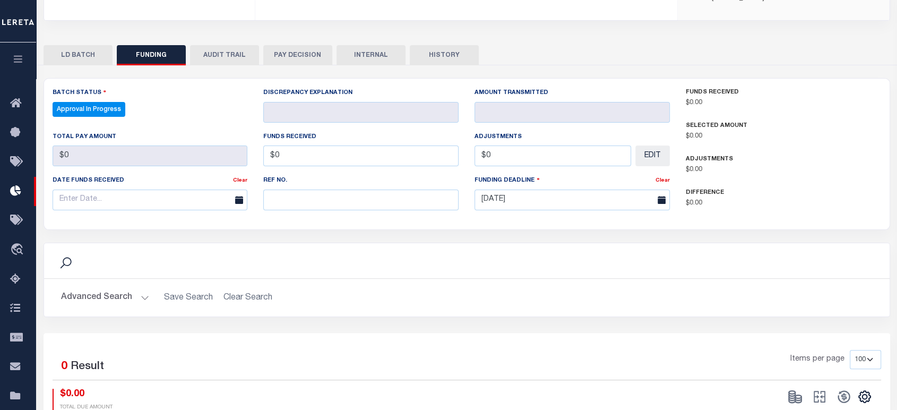
scroll to position [50, 0]
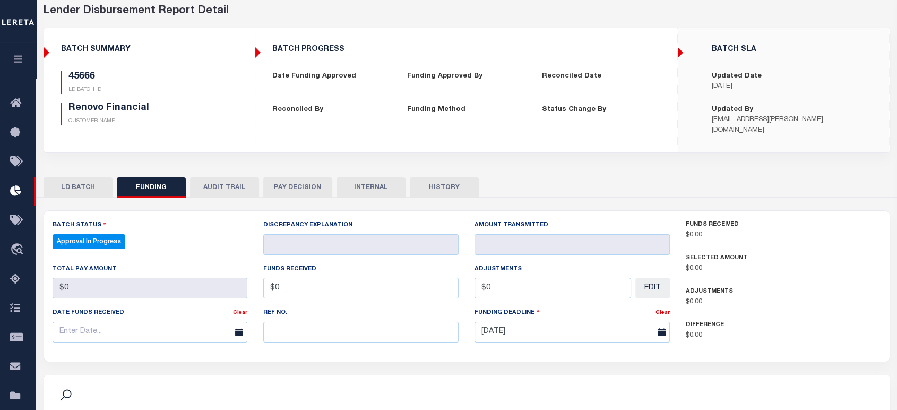
click at [76, 185] on button "LD BATCH" at bounding box center [78, 187] width 69 height 20
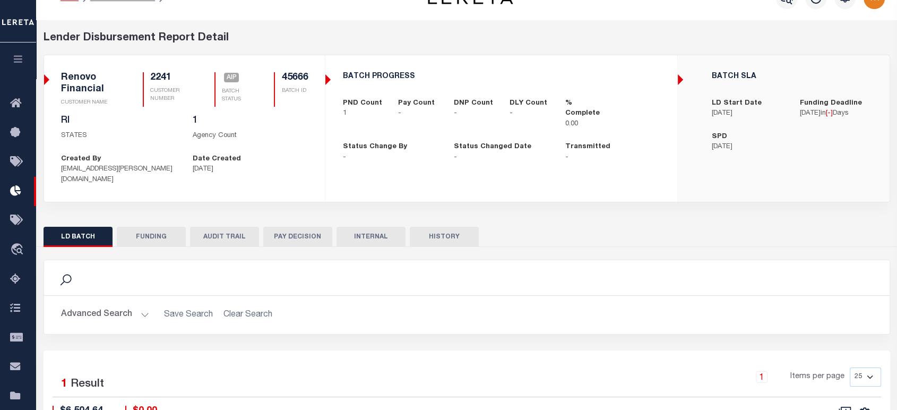
scroll to position [0, 0]
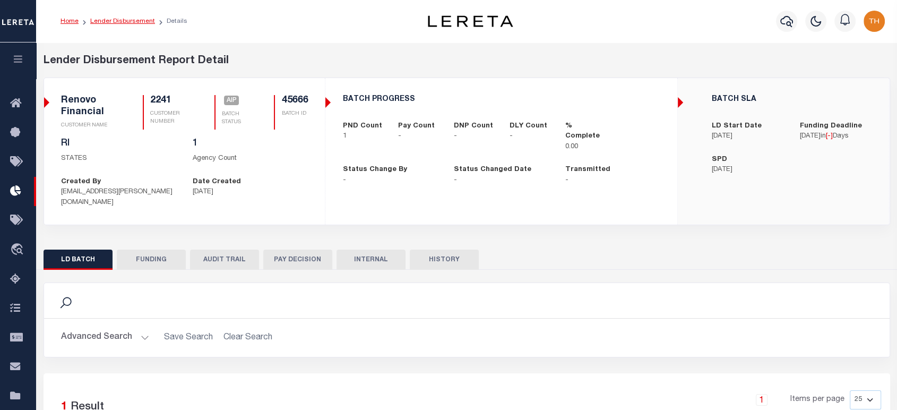
click at [131, 22] on link "Lender Disbursement" at bounding box center [122, 21] width 65 height 6
checkbox input "true"
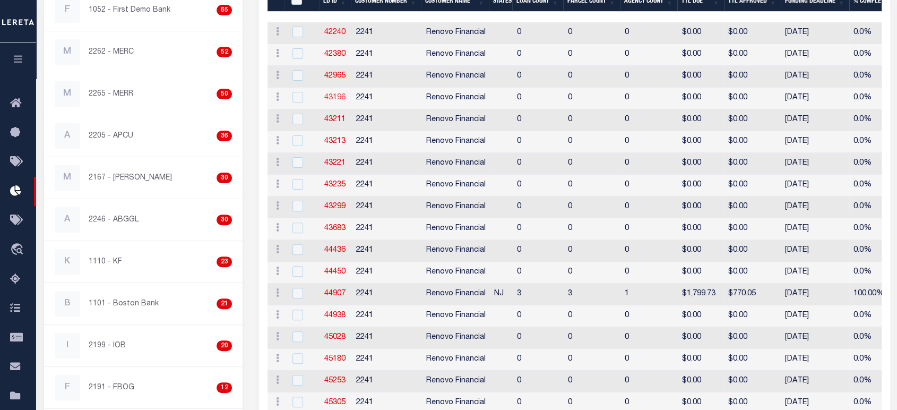
scroll to position [59, 0]
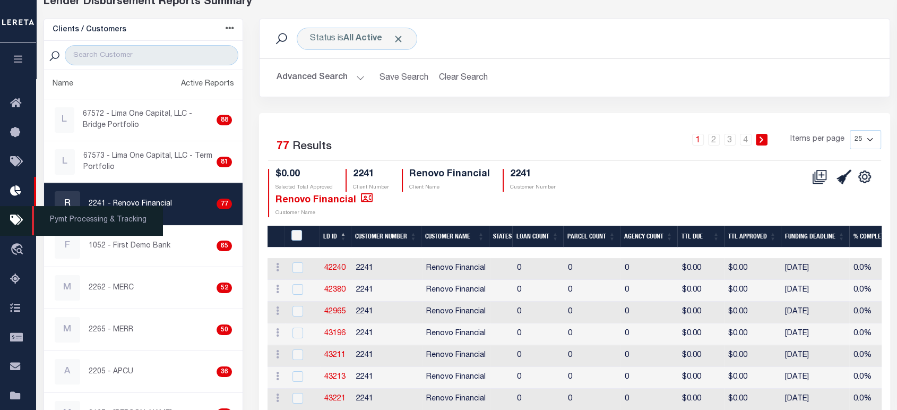
click at [17, 226] on icon at bounding box center [18, 220] width 17 height 13
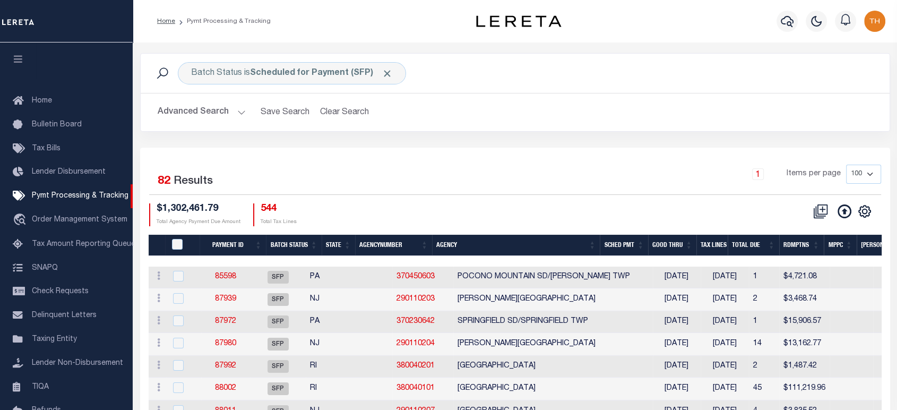
scroll to position [48, 0]
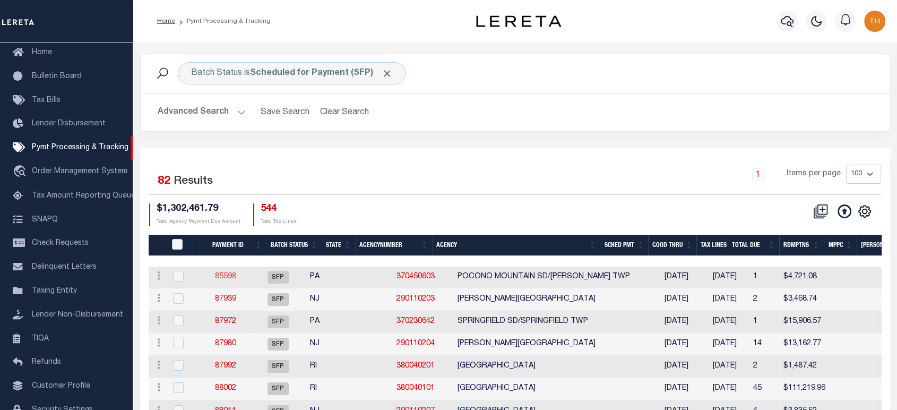
click at [236, 278] on link "85598" at bounding box center [225, 276] width 21 height 7
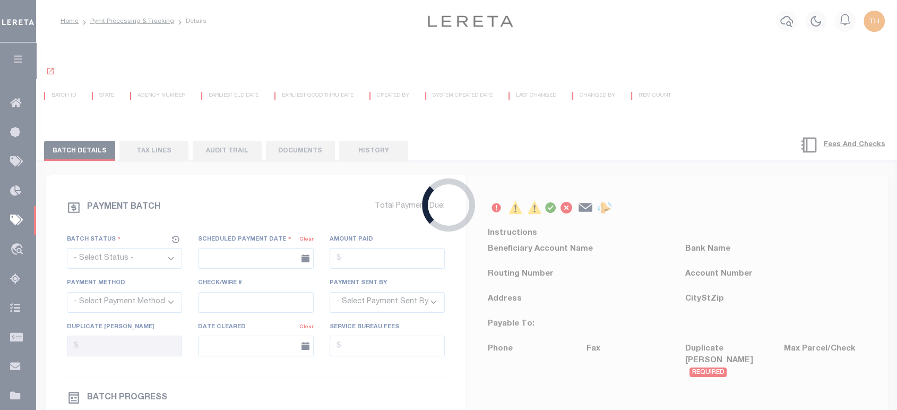
select select "SFP"
type input "04/30/2025"
type input "$4,721.08"
type input "Certify funds"
select select
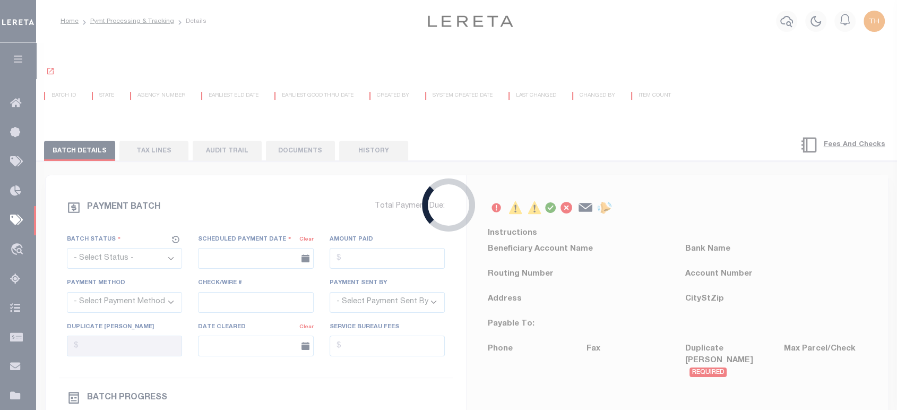
type input "Audria"
type input "N"
radio input "true"
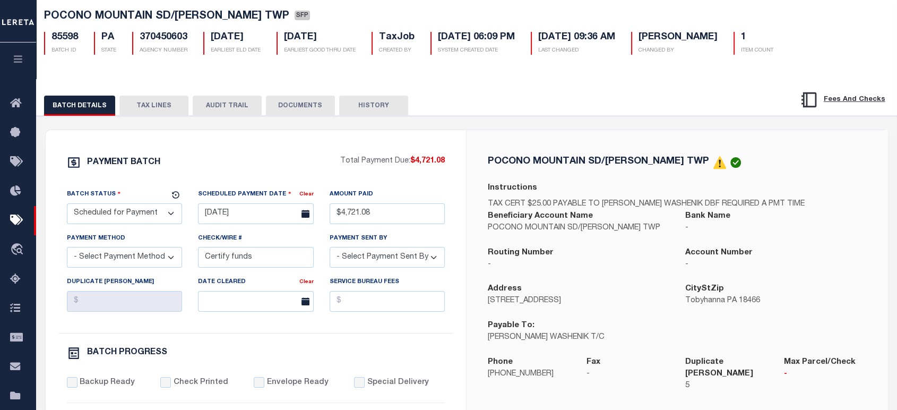
scroll to position [118, 0]
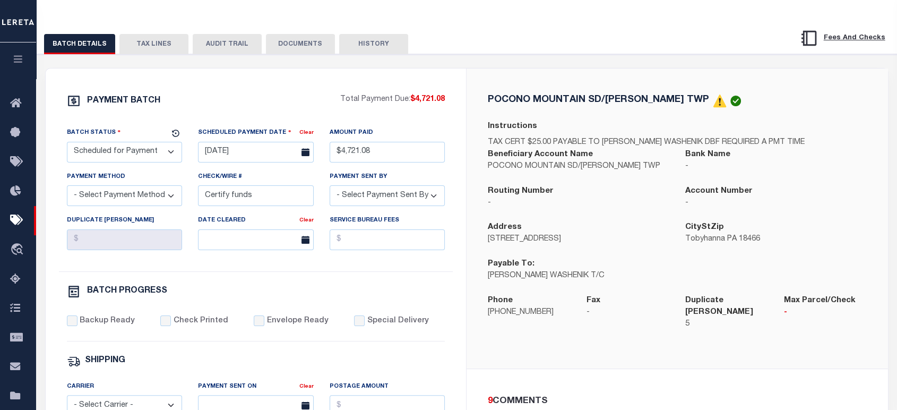
click at [160, 49] on button "TAX LINES" at bounding box center [153, 44] width 69 height 20
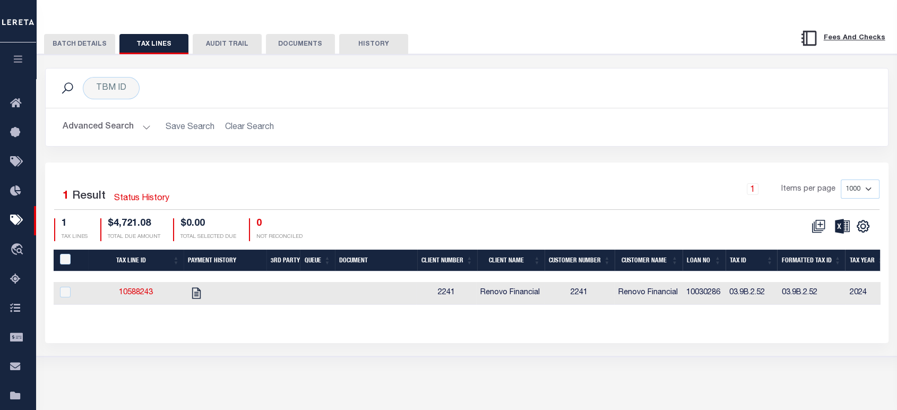
scroll to position [153, 0]
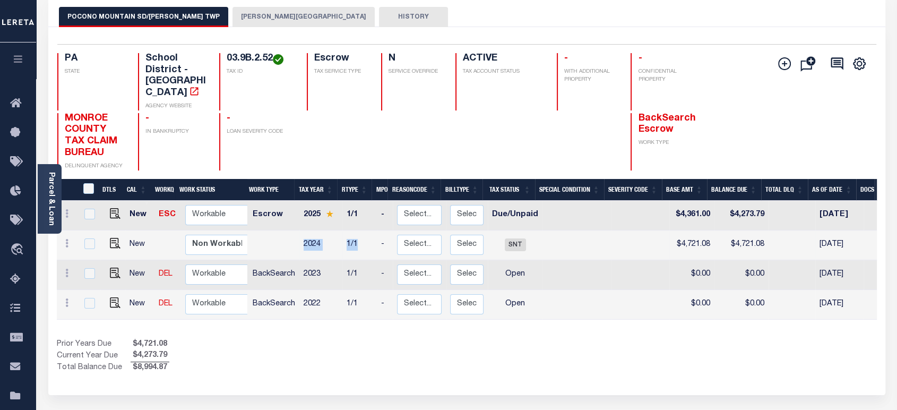
drag, startPoint x: 297, startPoint y: 242, endPoint x: 359, endPoint y: 239, distance: 62.1
click at [359, 239] on tr "New Non Workable Workable 2024 1/1 - Select... Payment Reversal Taxable Value C…" at bounding box center [585, 245] width 1057 height 30
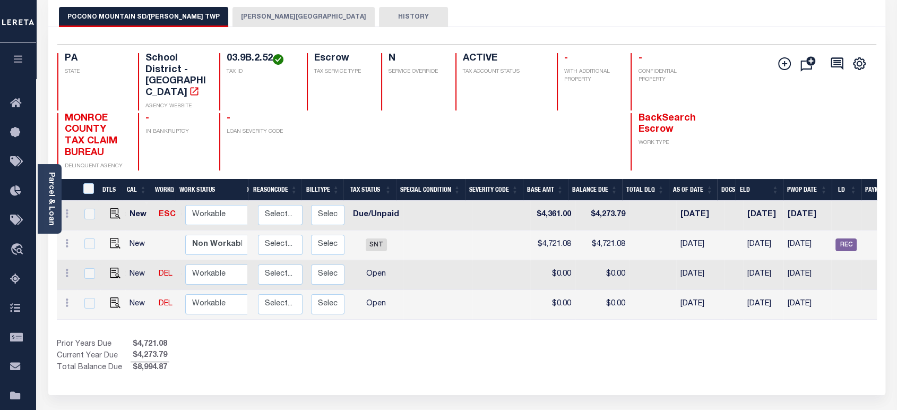
scroll to position [0, 237]
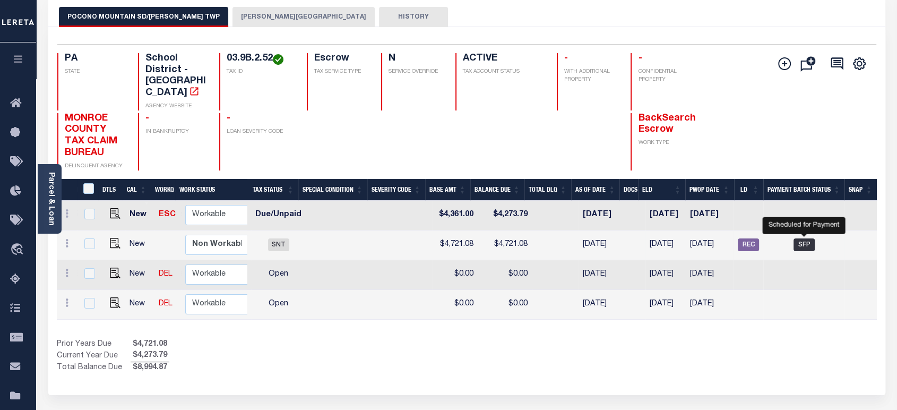
click at [803, 238] on span "SFP" at bounding box center [803, 244] width 21 height 13
checkbox input "true"
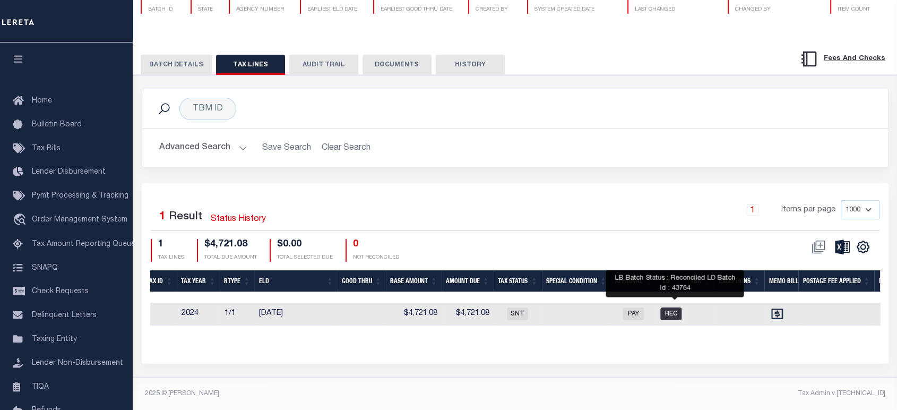
click at [671, 307] on span "REC" at bounding box center [670, 313] width 21 height 13
checkbox input "true"
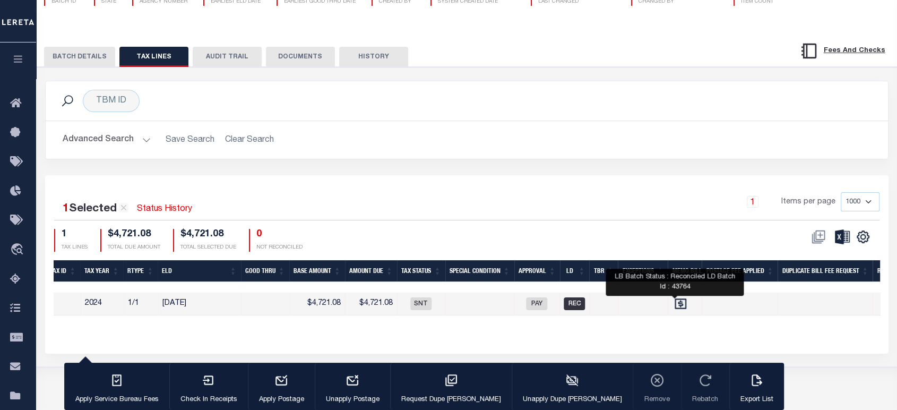
scroll to position [103, 0]
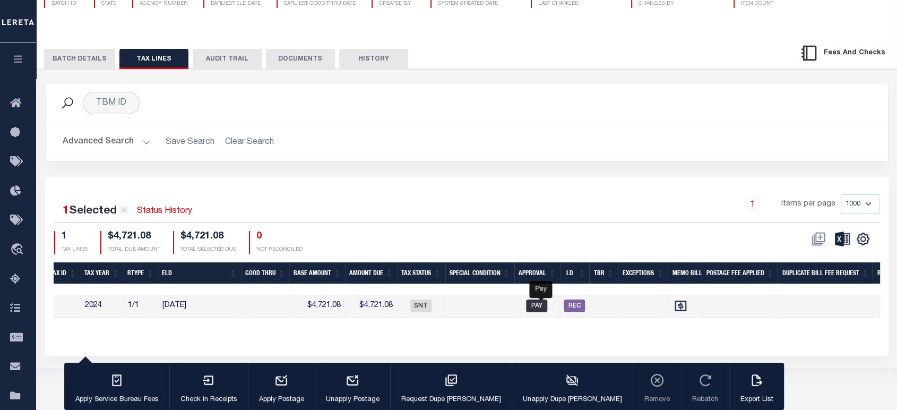
click at [538, 308] on span "PAY" at bounding box center [536, 305] width 21 height 13
checkbox input "false"
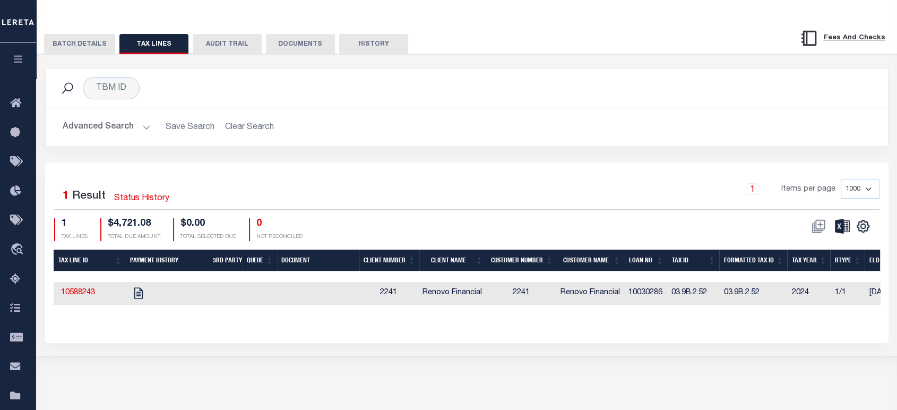
scroll to position [0, 55]
drag, startPoint x: 101, startPoint y: 319, endPoint x: 86, endPoint y: 318, distance: 14.9
click at [86, 318] on div "Tax Line ID Payment History 3rd Party Queue Document Client Number Client Name …" at bounding box center [467, 285] width 826 height 72
drag, startPoint x: 109, startPoint y: 306, endPoint x: 64, endPoint y: 306, distance: 45.6
click at [64, 305] on td "10588243" at bounding box center [81, 293] width 96 height 23
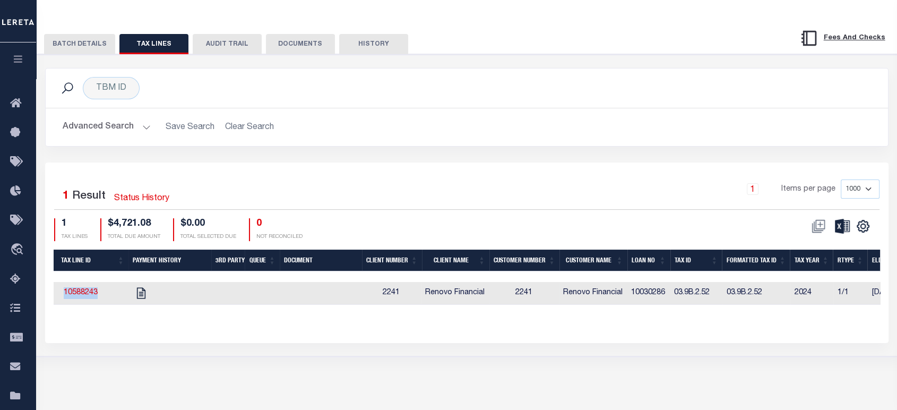
checkbox input "true"
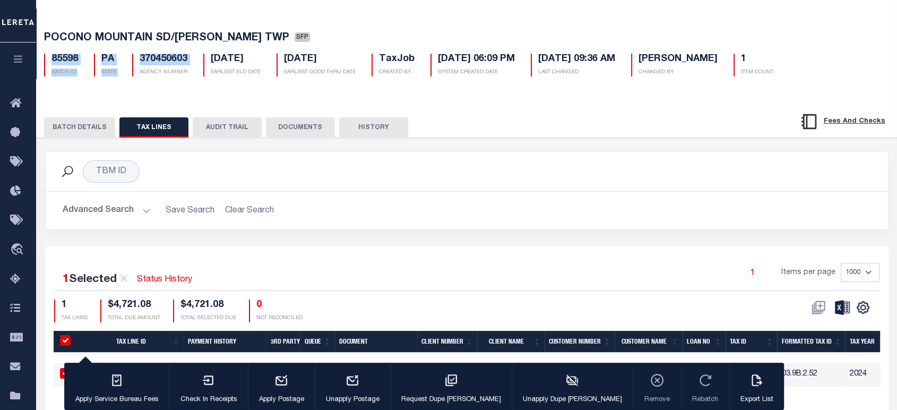
drag, startPoint x: 49, startPoint y: 64, endPoint x: 134, endPoint y: 70, distance: 85.1
click at [134, 70] on div "85598 BATCH ID PA STATE 370450603 AGENCY NUMBER [DATE] EARLIEST ELD DATE [DATE]…" at bounding box center [466, 60] width 861 height 31
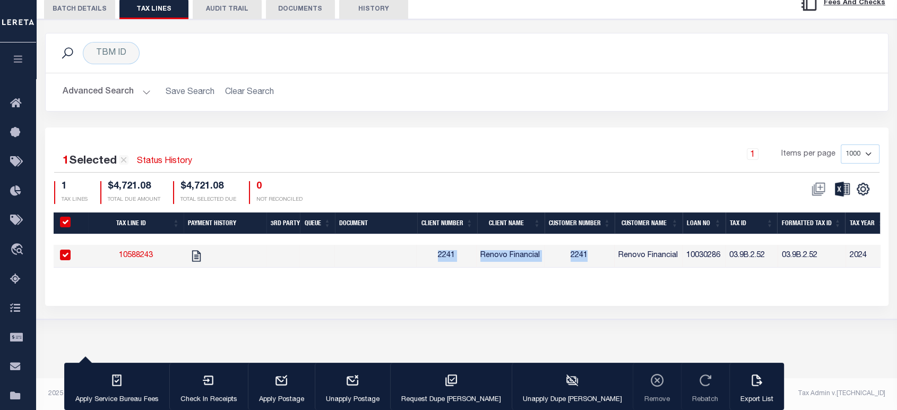
drag, startPoint x: 442, startPoint y: 262, endPoint x: 607, endPoint y: 258, distance: 165.1
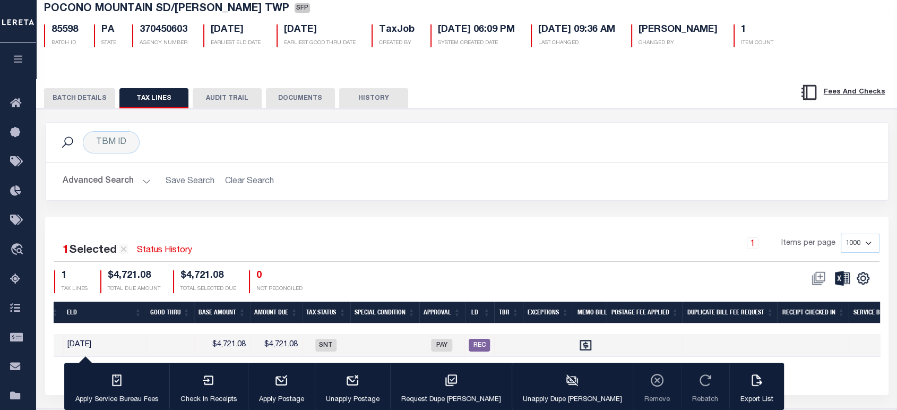
scroll to position [153, 0]
